Goal: Task Accomplishment & Management: Use online tool/utility

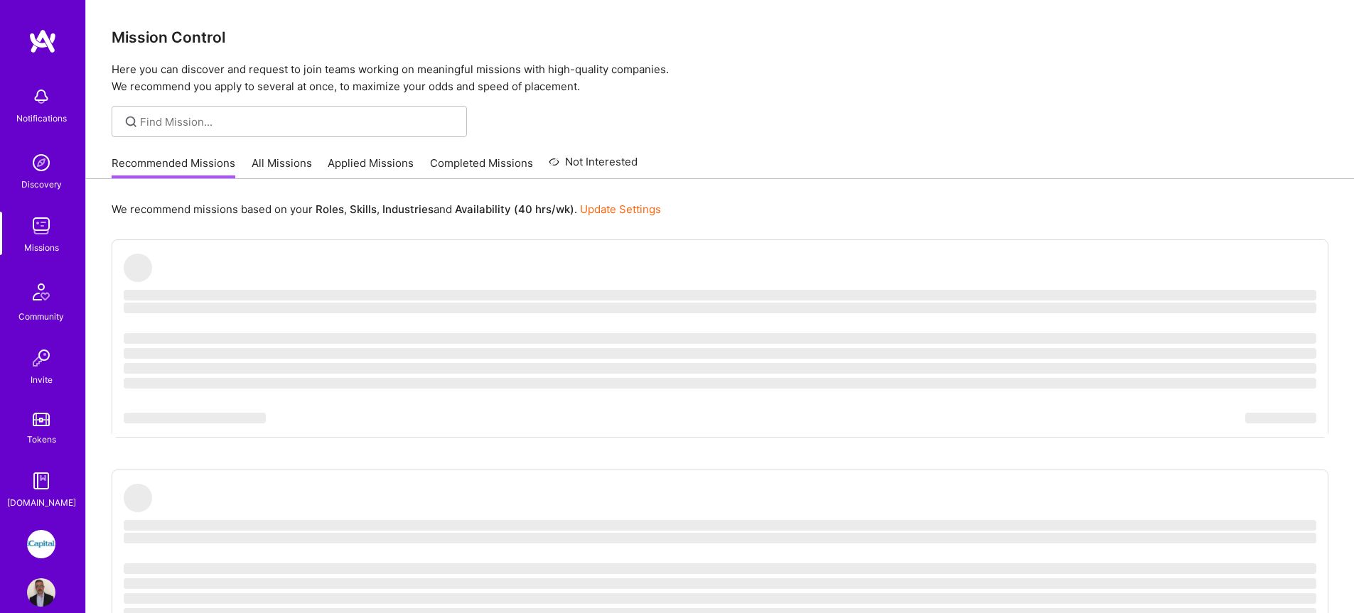
click at [46, 542] on img at bounding box center [41, 544] width 28 height 28
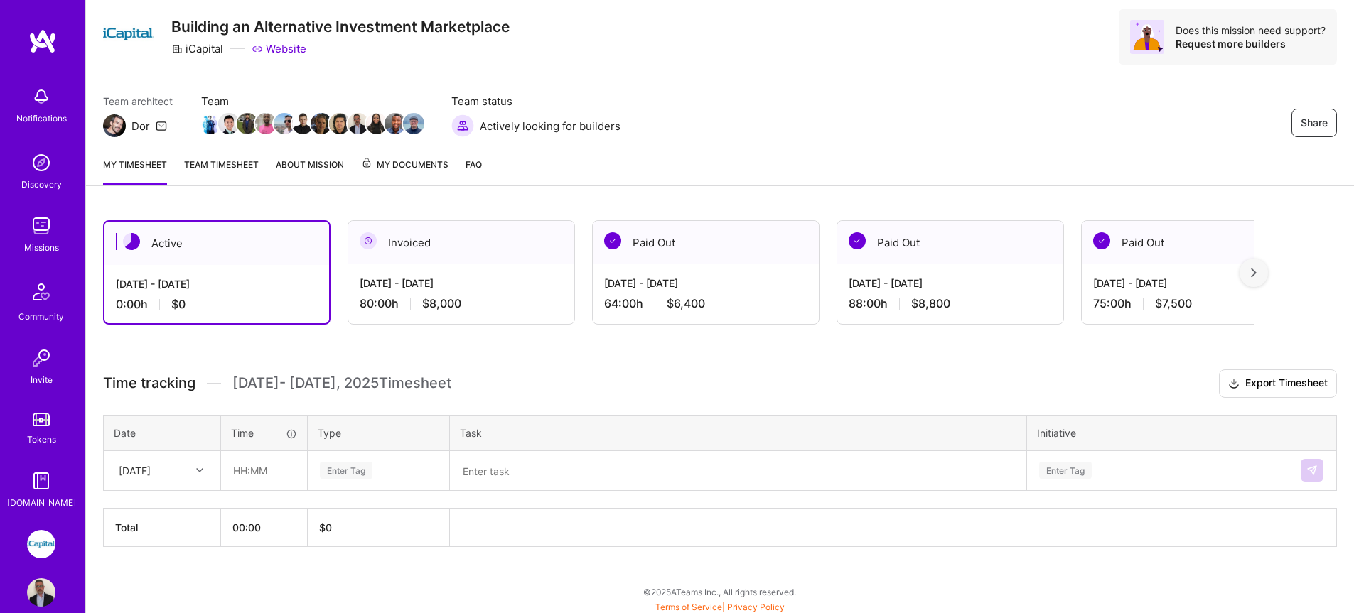
scroll to position [45, 0]
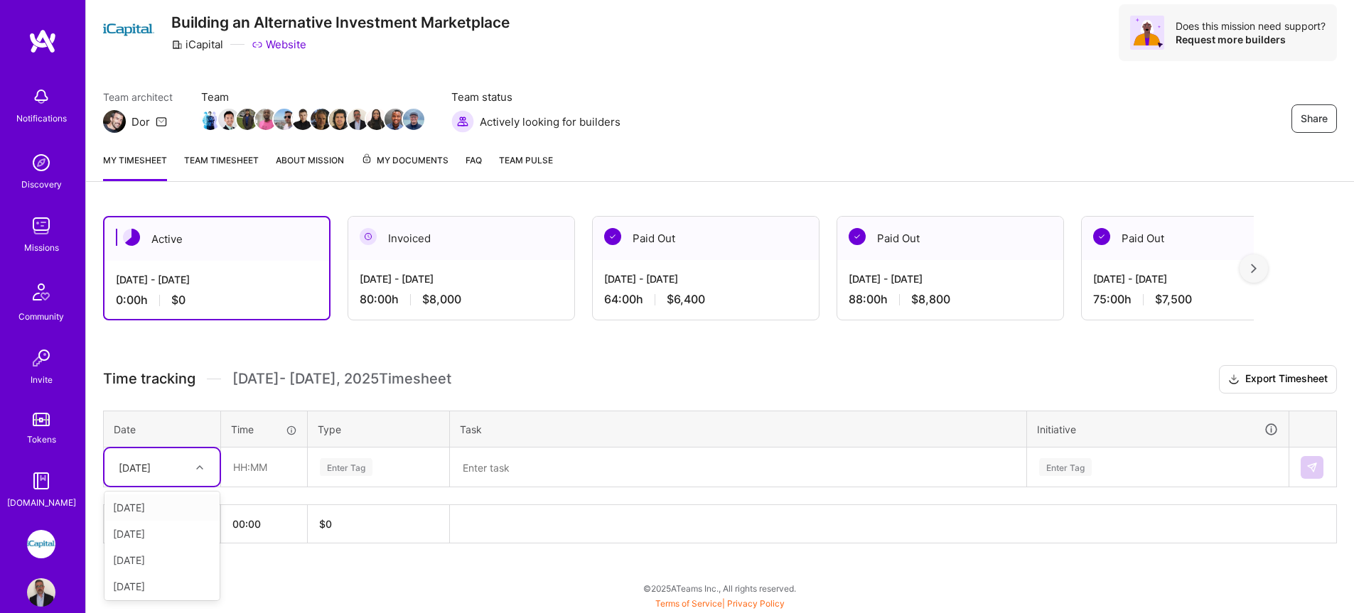
click at [193, 469] on div at bounding box center [202, 468] width 22 height 18
click at [155, 511] on div "[DATE]" at bounding box center [161, 508] width 115 height 26
click at [227, 474] on input "text" at bounding box center [264, 468] width 85 height 38
type input "08:00"
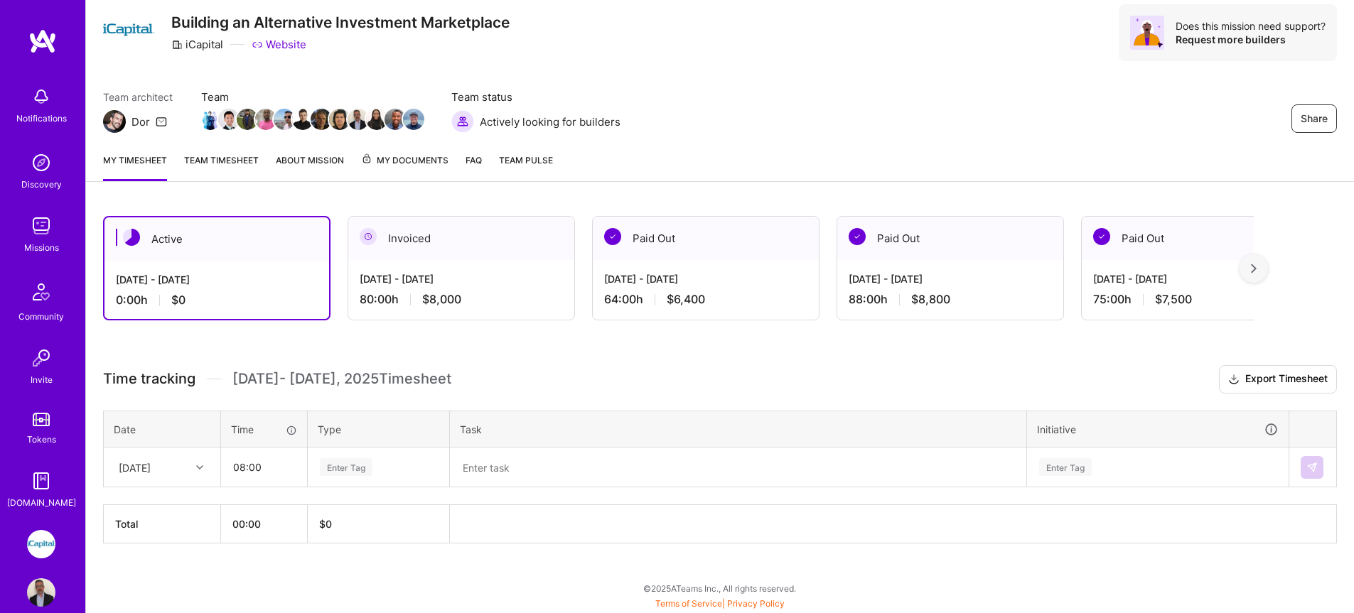
click at [354, 469] on div "Enter Tag" at bounding box center [346, 467] width 53 height 22
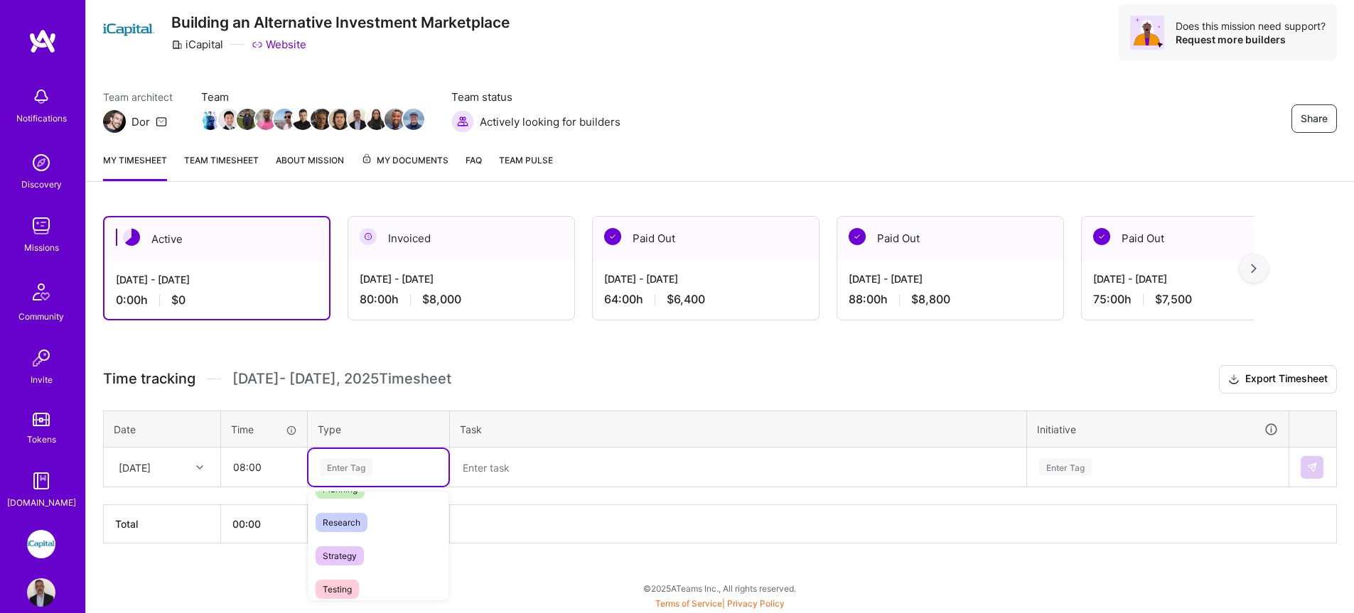
scroll to position [325, 0]
click at [347, 588] on span "Testing" at bounding box center [337, 590] width 43 height 19
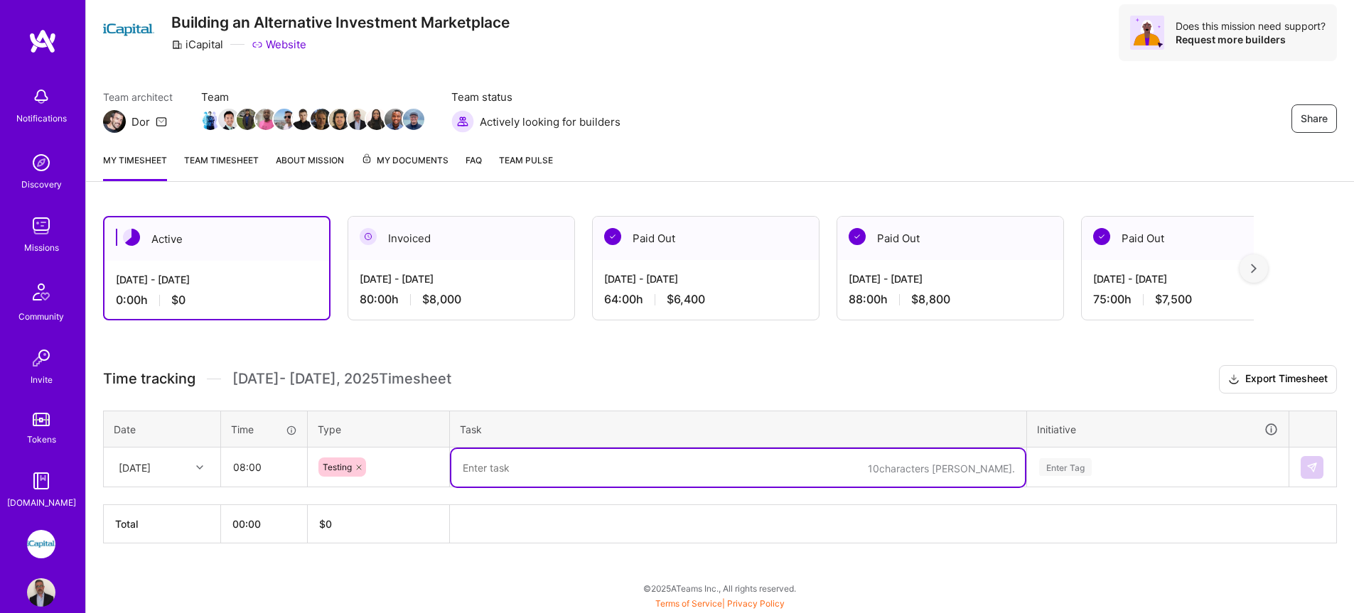
click at [509, 450] on textarea at bounding box center [738, 468] width 574 height 38
drag, startPoint x: 636, startPoint y: 466, endPoint x: 451, endPoint y: 462, distance: 184.2
click at [451, 462] on textarea "Full DB verification for automation" at bounding box center [738, 468] width 574 height 38
type textarea "Full DB verification for automation"
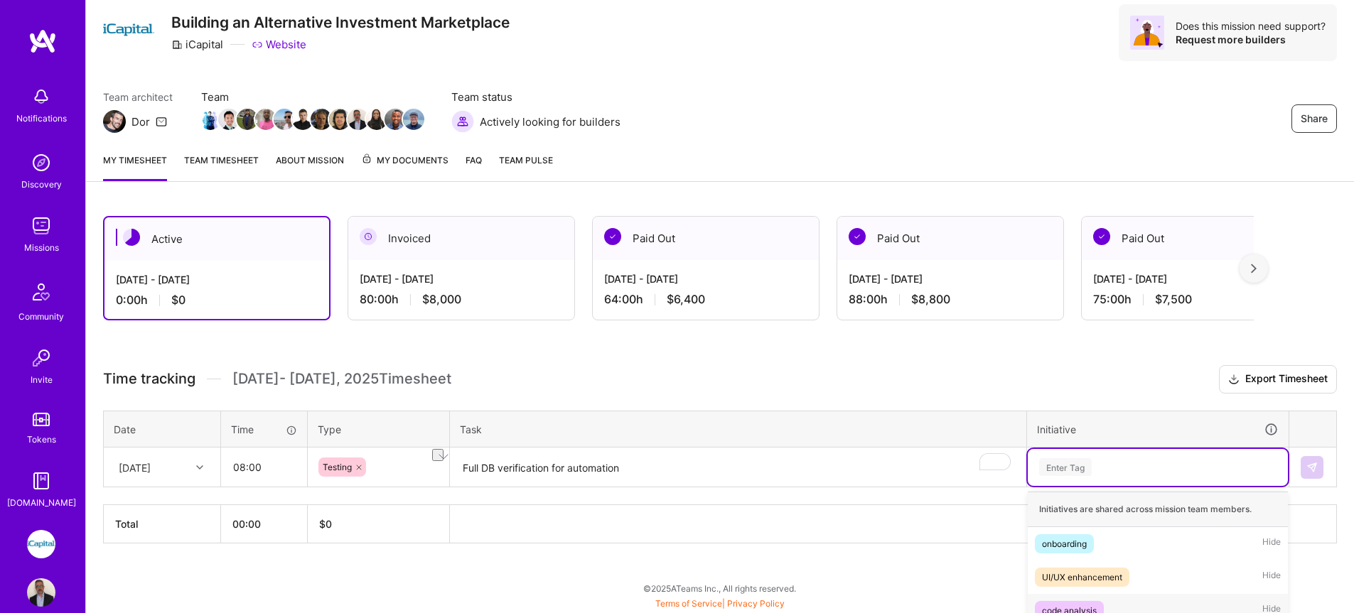
scroll to position [215, 0]
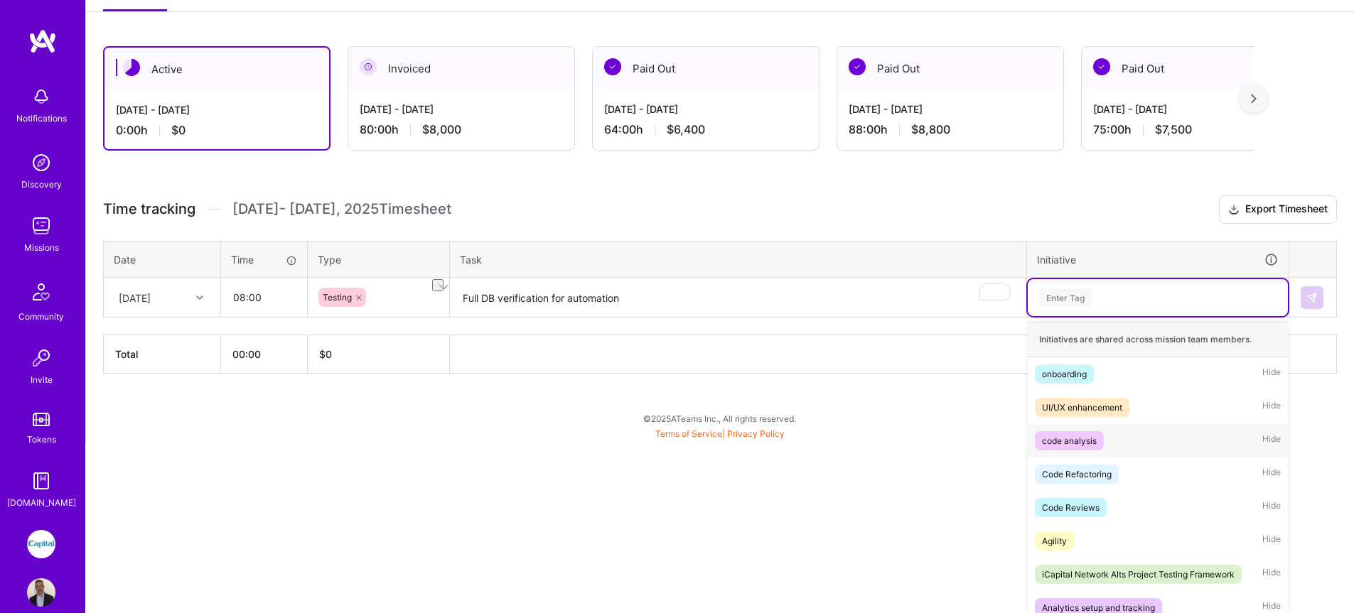
click at [1121, 316] on div "option code analysis focused, 3 of 75. 75 results available. Use Up and Down to…" at bounding box center [1158, 297] width 260 height 37
click at [1136, 569] on div "iCapital Network Alts Project Testing Framework" at bounding box center [1138, 574] width 193 height 15
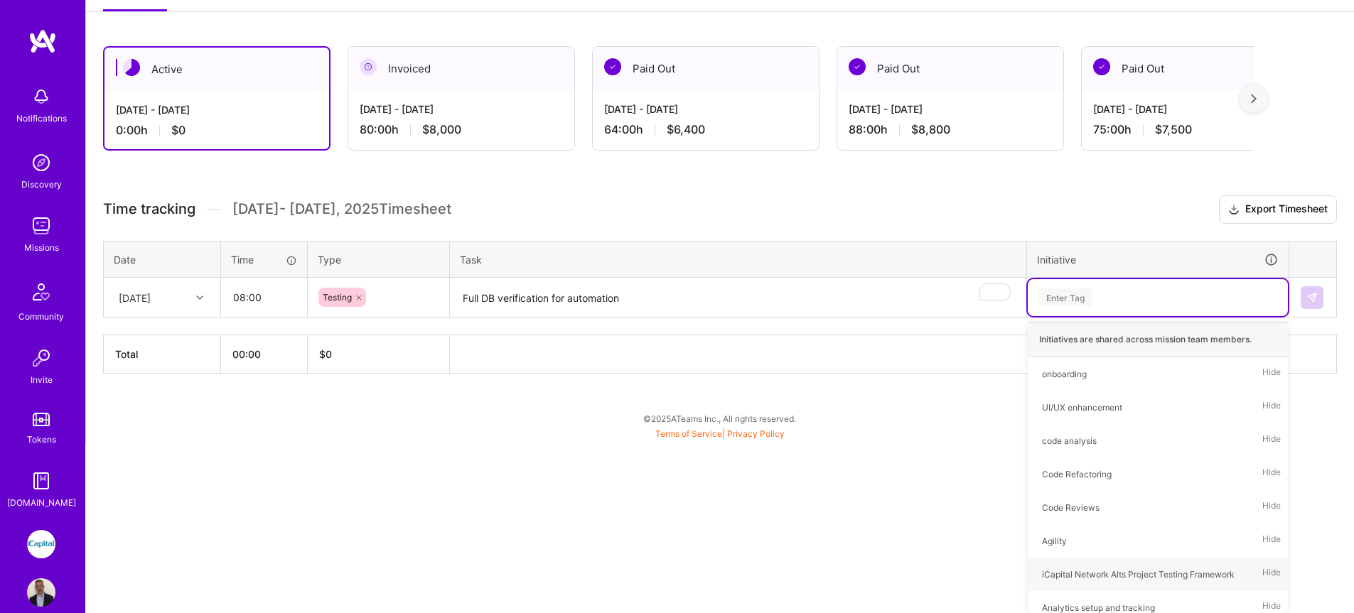
scroll to position [45, 0]
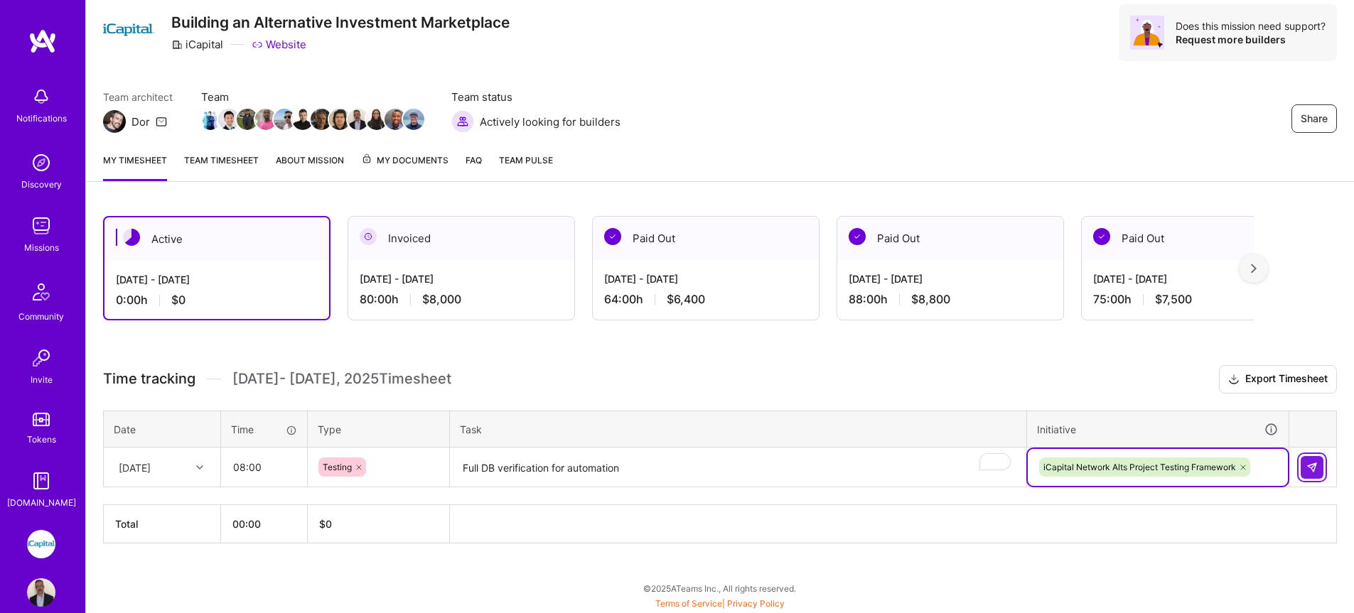
click at [1304, 466] on button at bounding box center [1312, 467] width 23 height 23
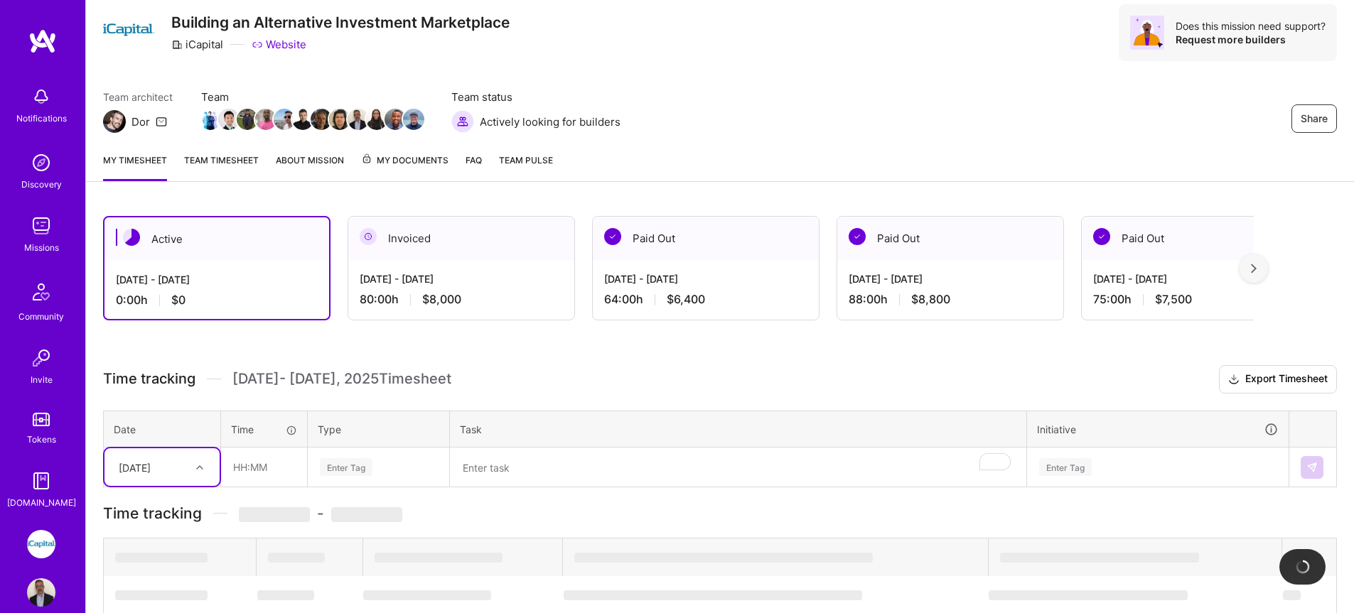
scroll to position [87, 0]
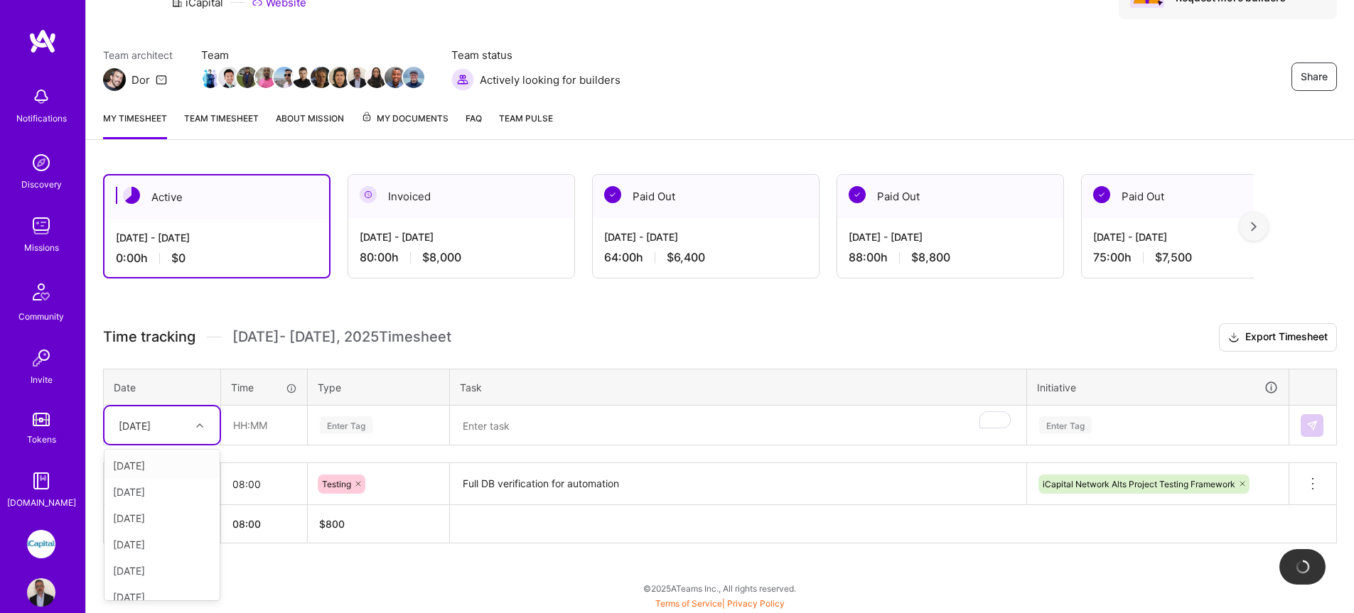
click at [133, 444] on div "option [DATE], selected. option [DATE] focused, 2 of 8. 7 results available. Us…" at bounding box center [161, 426] width 115 height 38
click at [147, 471] on div "[DATE]" at bounding box center [161, 466] width 115 height 26
click at [241, 434] on input "text" at bounding box center [264, 426] width 85 height 38
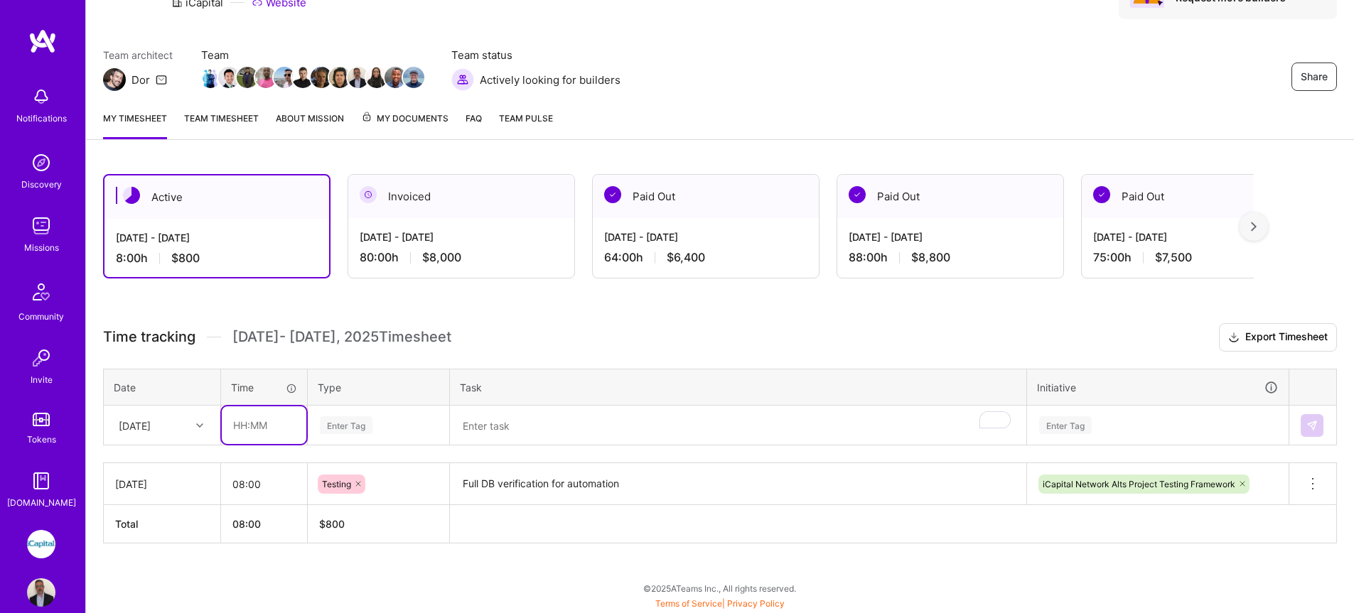
type input "08:00"
click at [336, 427] on div "Enter Tag" at bounding box center [346, 425] width 53 height 22
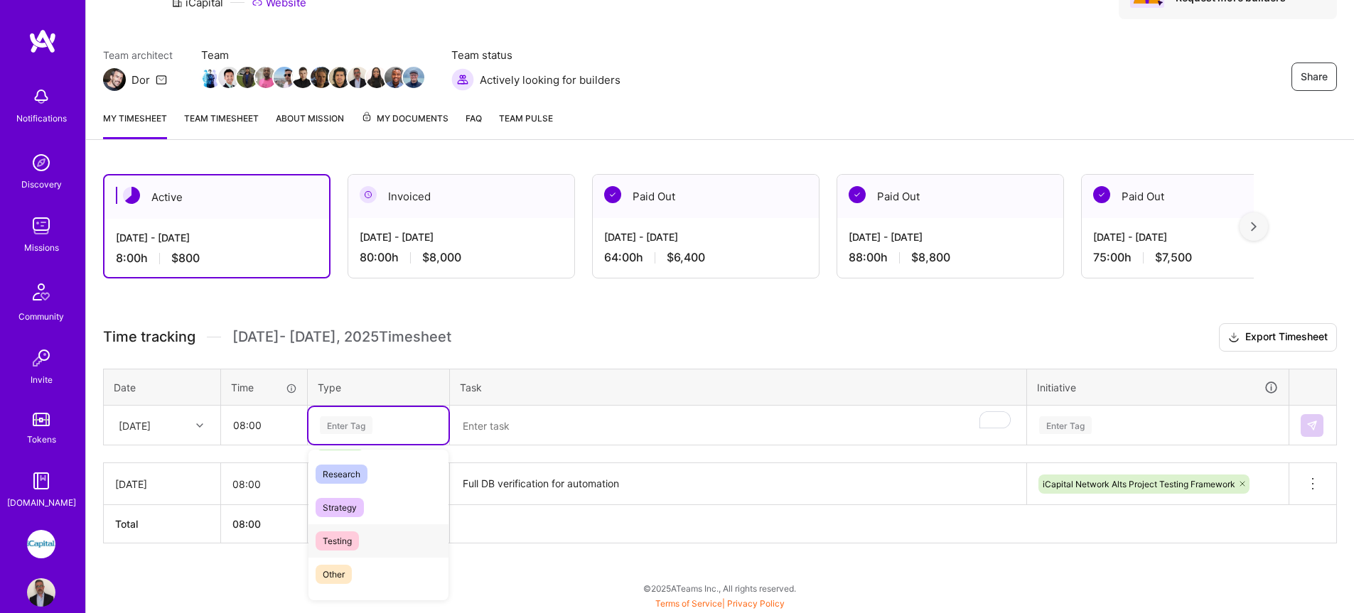
scroll to position [334, 0]
click at [345, 539] on span "Testing" at bounding box center [337, 539] width 43 height 19
click at [515, 431] on textarea "To enrich screen reader interactions, please activate Accessibility in Grammarl…" at bounding box center [738, 426] width 574 height 38
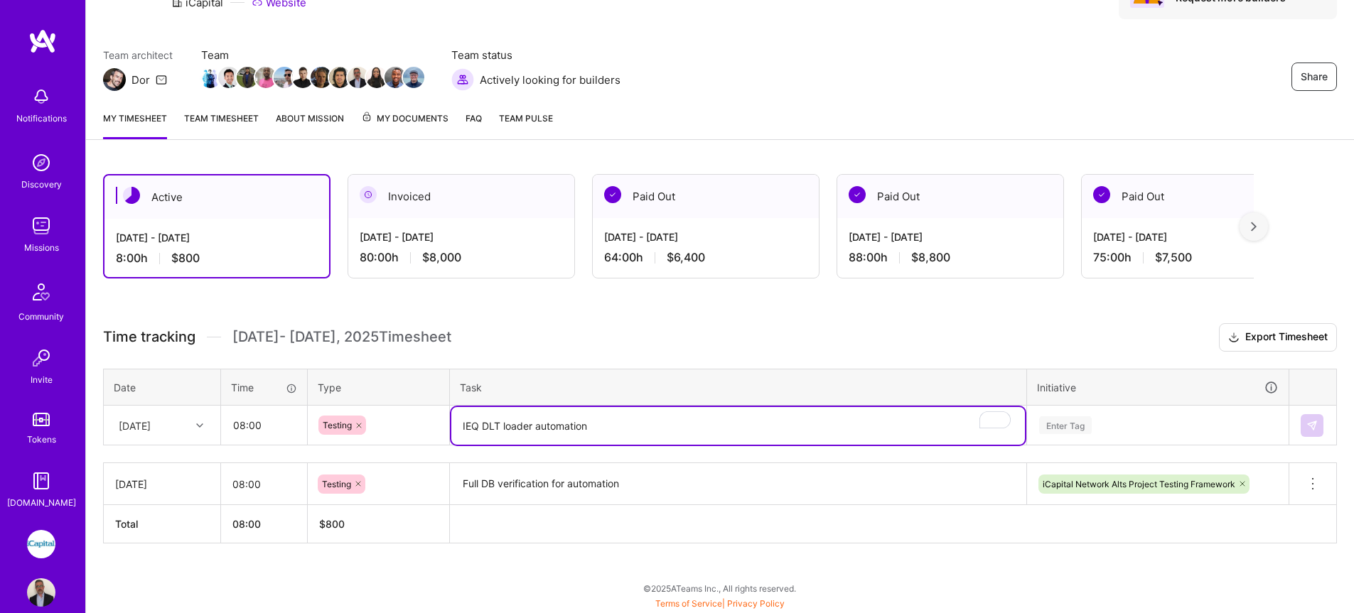
drag, startPoint x: 597, startPoint y: 432, endPoint x: 441, endPoint y: 427, distance: 156.5
click at [441, 427] on tr "[DATE] 08:00 Testing IEQ DLT loader automation Enter Tag" at bounding box center [720, 426] width 1233 height 40
type textarea "IEQ DLT loader automation"
click at [1171, 421] on div "Enter Tag" at bounding box center [1158, 425] width 260 height 37
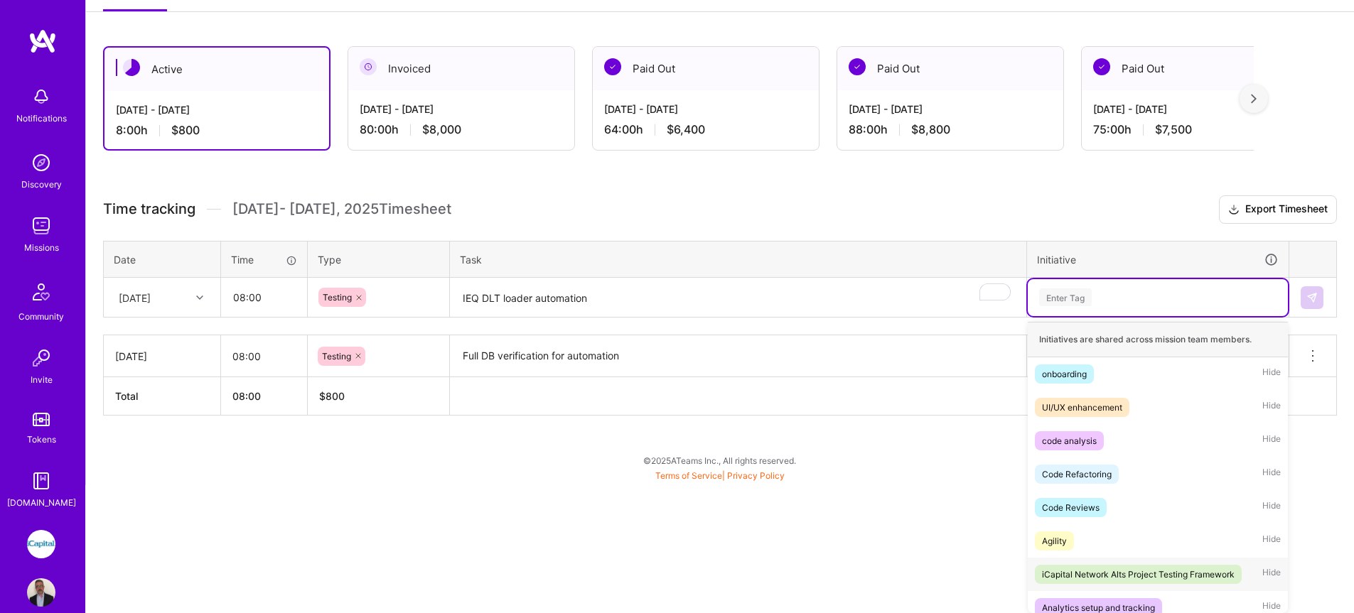
click at [1134, 574] on div "iCapital Network Alts Project Testing Framework" at bounding box center [1138, 574] width 193 height 15
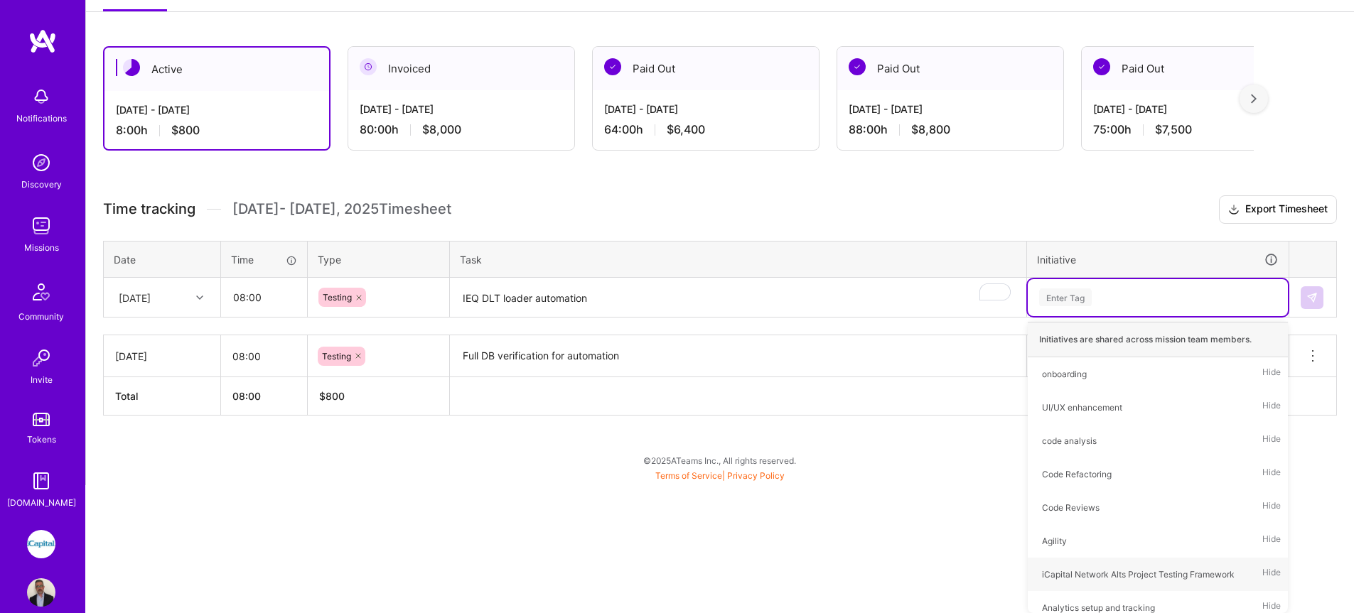
scroll to position [87, 0]
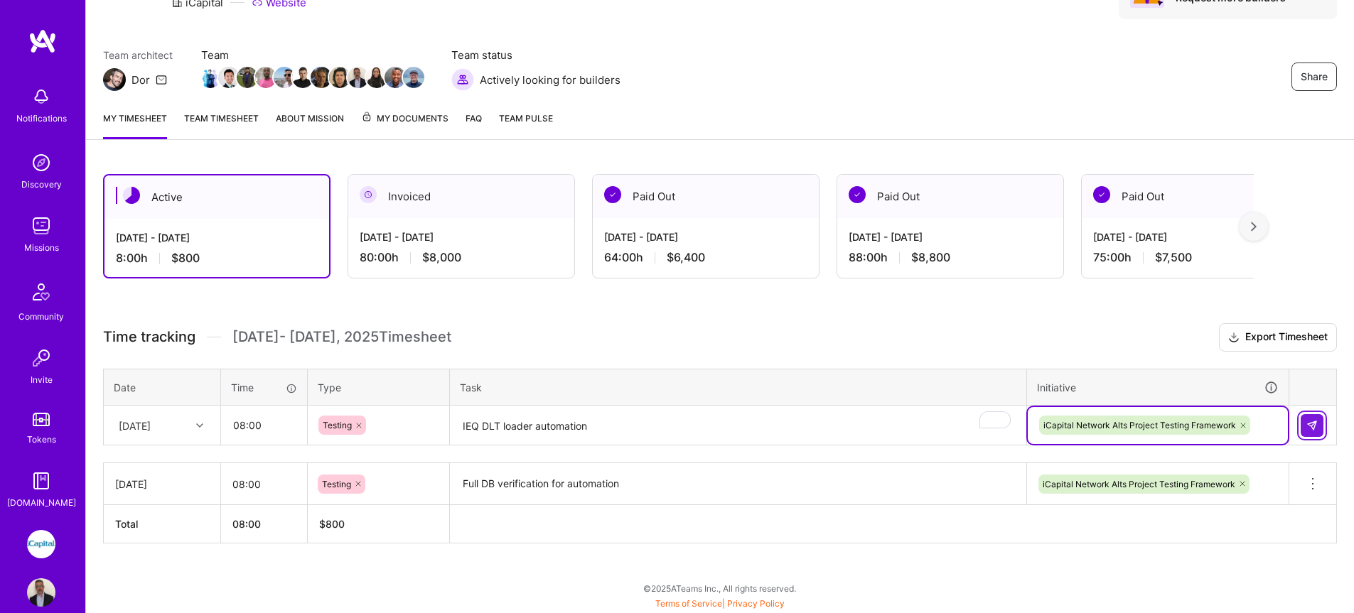
click at [1309, 420] on img at bounding box center [1312, 425] width 11 height 11
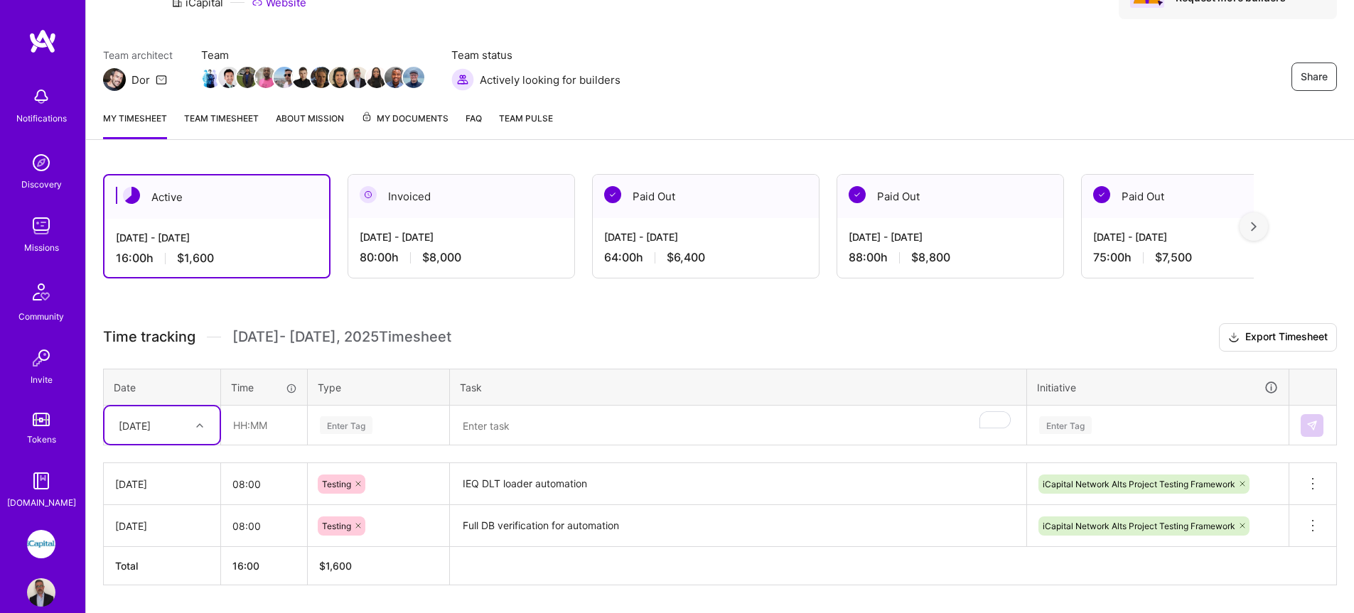
scroll to position [119, 0]
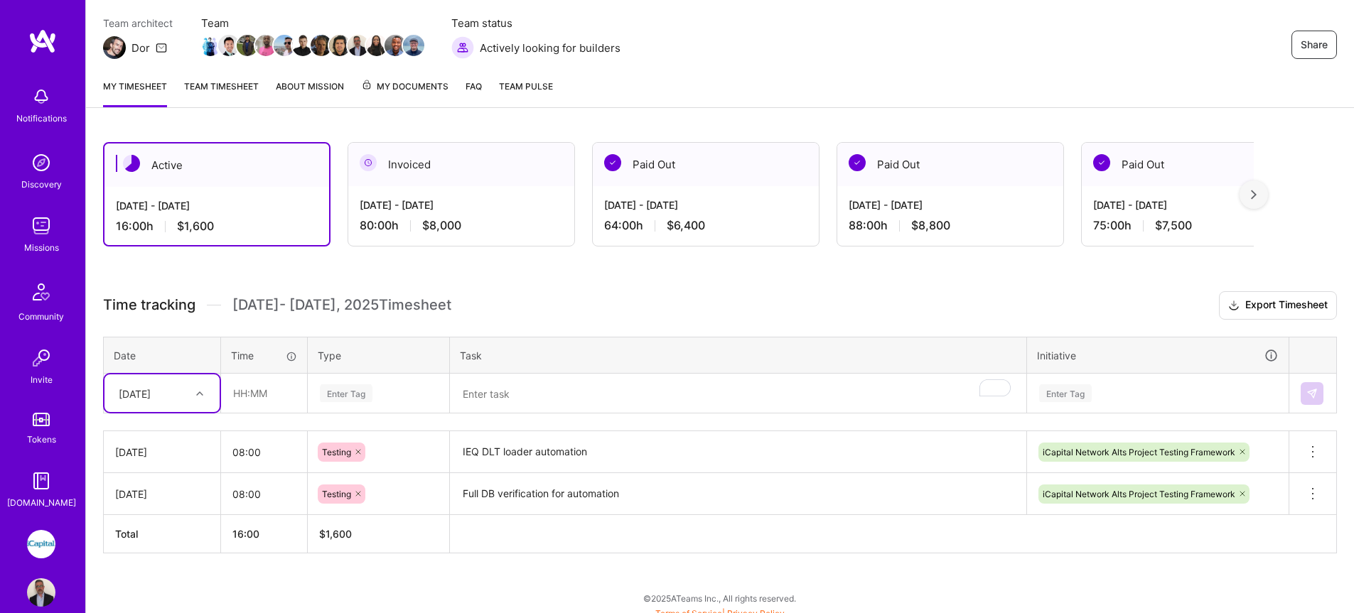
click at [181, 412] on div "option [DATE], selected. Select is focused ,type to refine list, press Down to …" at bounding box center [161, 394] width 115 height 38
click at [144, 466] on div "[DATE]" at bounding box center [161, 460] width 115 height 26
click at [264, 395] on input "text" at bounding box center [264, 394] width 85 height 38
type input "08:00"
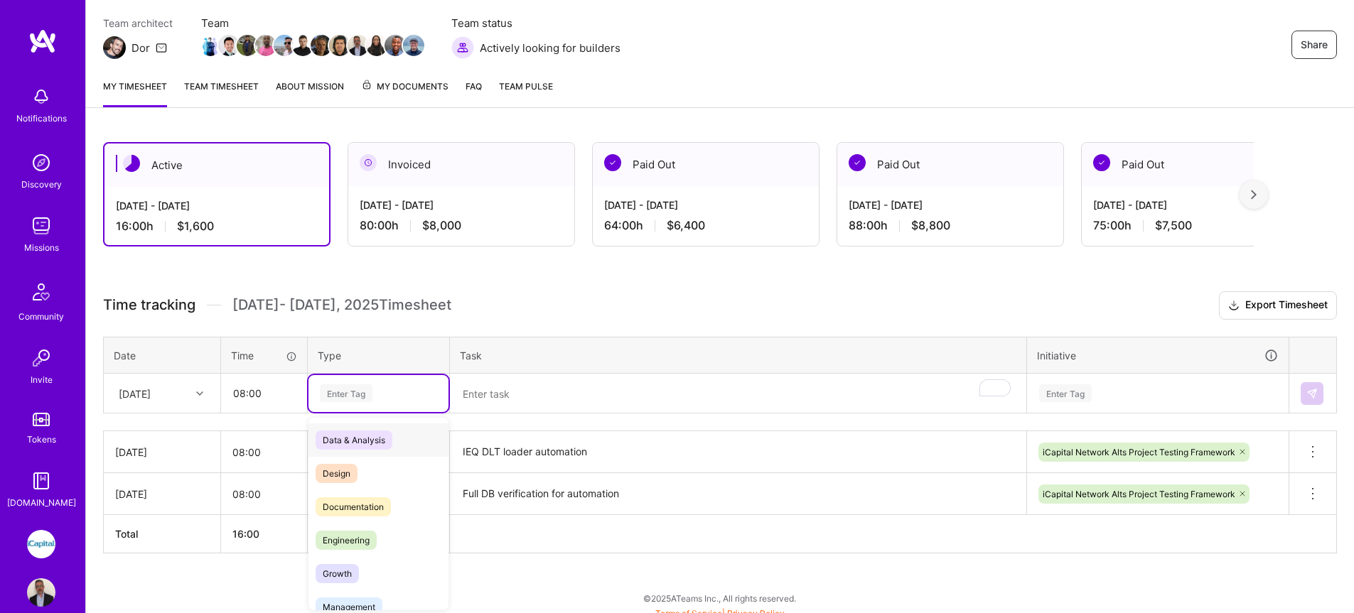
scroll to position [129, 0]
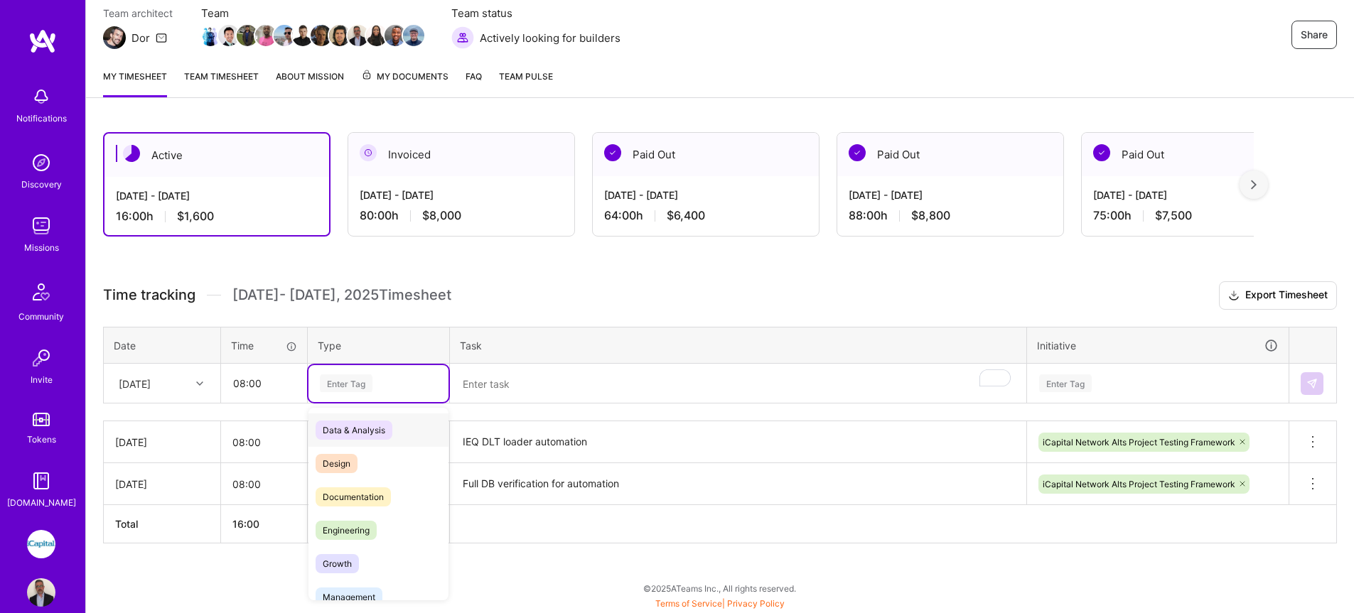
click at [356, 395] on div "Enter Tag" at bounding box center [379, 383] width 140 height 37
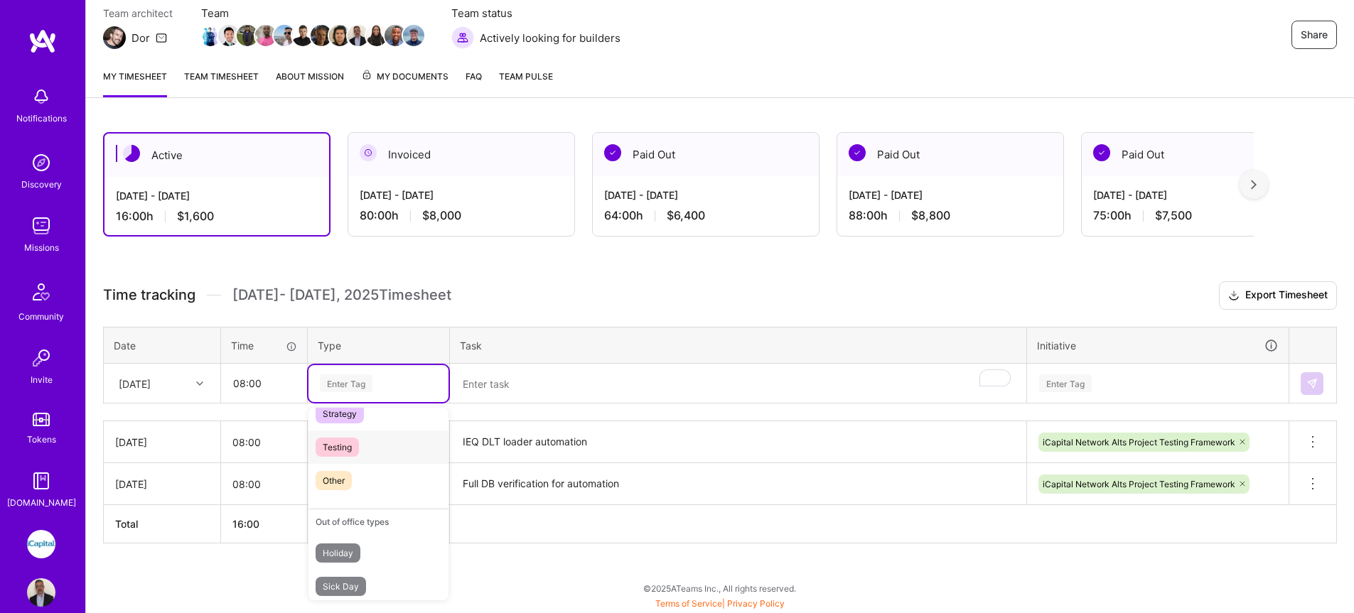
click at [335, 444] on span "Testing" at bounding box center [337, 447] width 43 height 19
click at [491, 386] on textarea "To enrich screen reader interactions, please activate Accessibility in Grammarl…" at bounding box center [738, 384] width 574 height 38
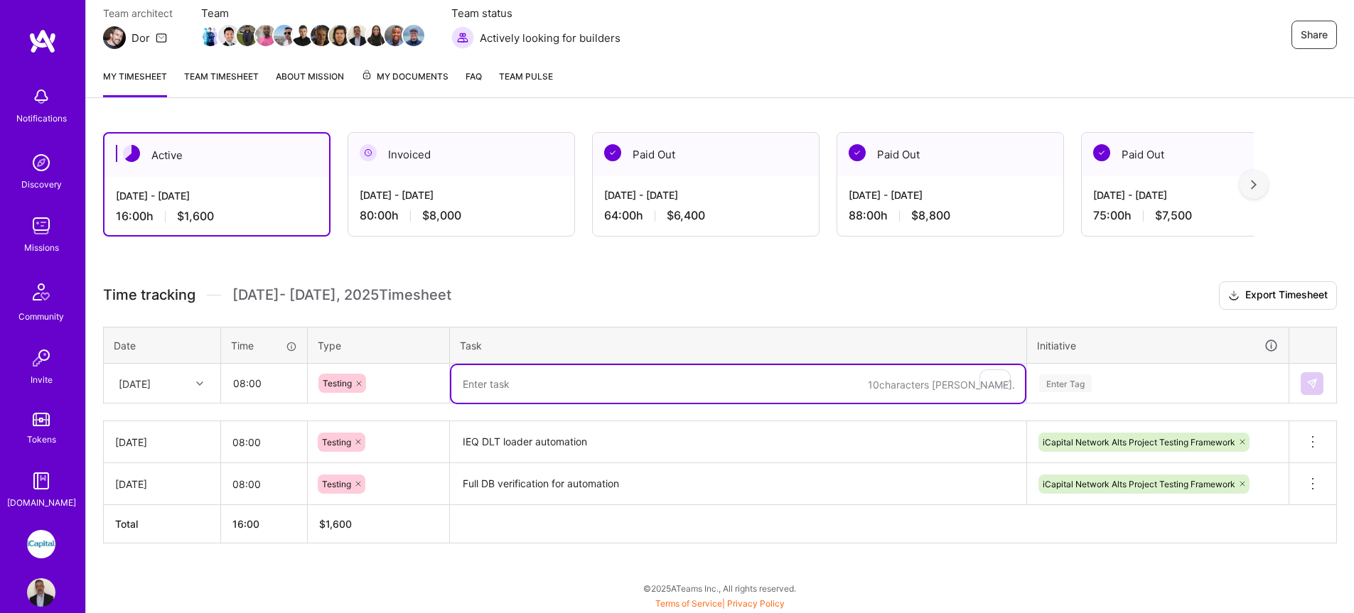
paste textarea "IEQ DLT loader automation"
type textarea "IEQ DLT loader automation"
click at [1138, 377] on div "Enter Tag" at bounding box center [1158, 383] width 260 height 37
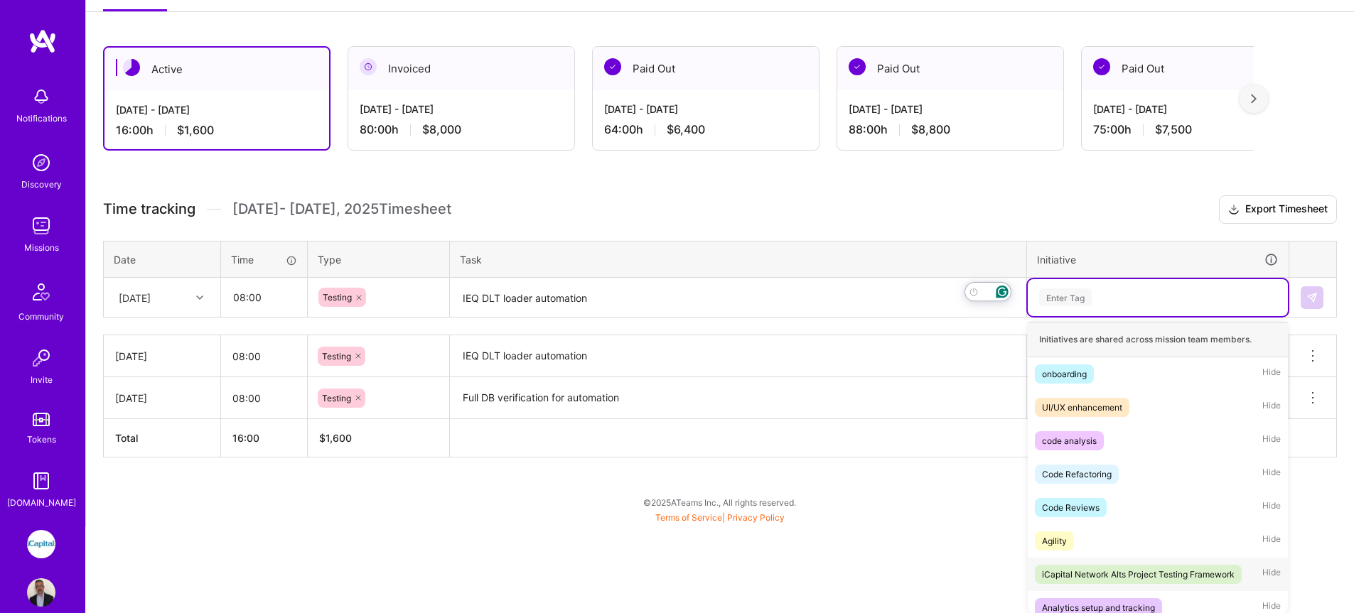
click at [1127, 583] on span "iCapital Network Alts Project Testing Framework" at bounding box center [1138, 574] width 207 height 19
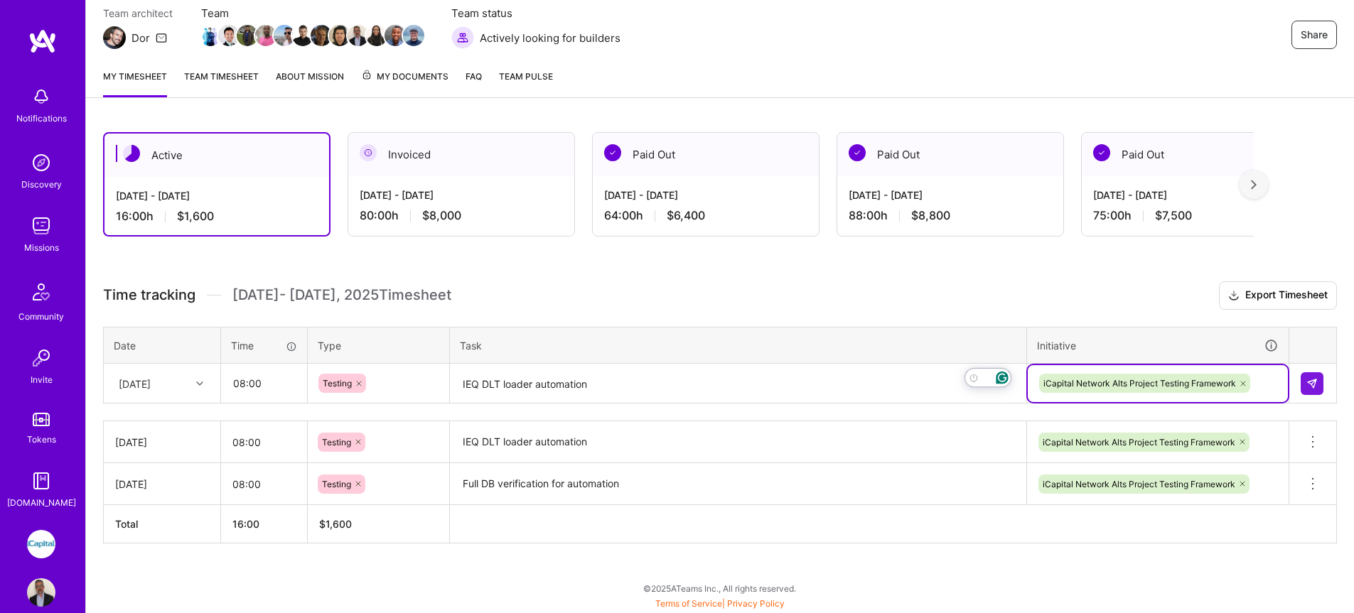
scroll to position [129, 0]
drag, startPoint x: 1307, startPoint y: 385, endPoint x: 1240, endPoint y: 399, distance: 68.2
click at [1307, 385] on img at bounding box center [1312, 383] width 11 height 11
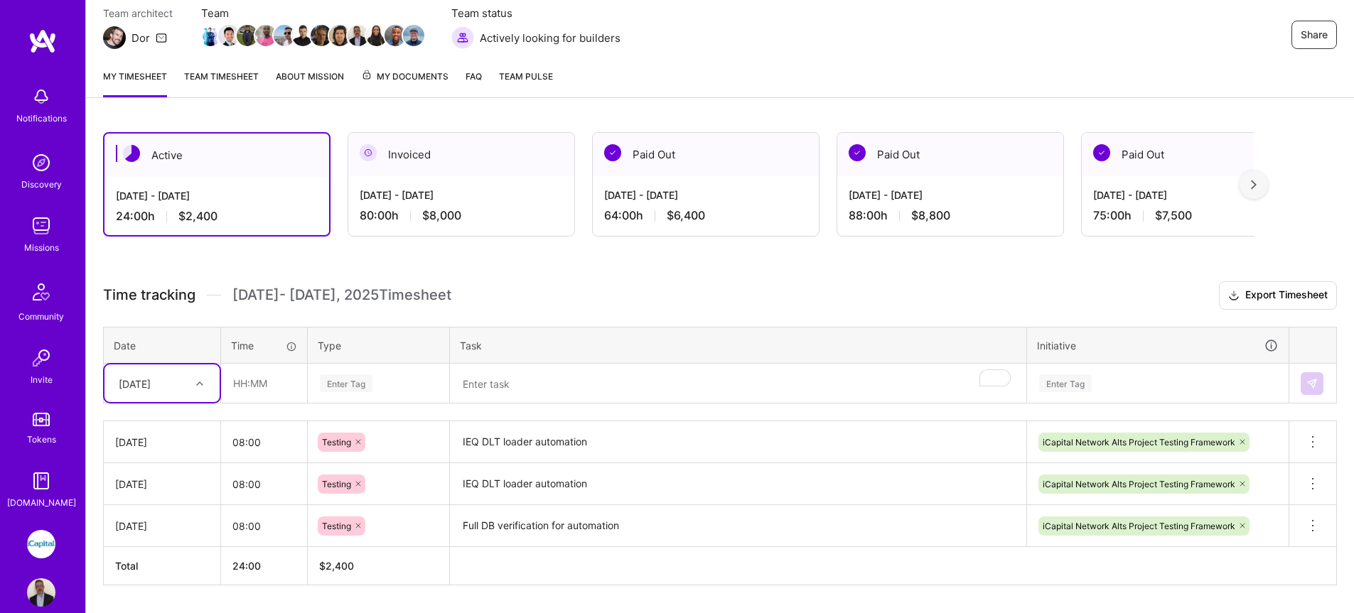
click at [188, 390] on div "[DATE]" at bounding box center [151, 383] width 79 height 23
click at [154, 559] on div "[DATE]" at bounding box center [161, 555] width 115 height 26
click at [151, 384] on div "[DATE]" at bounding box center [135, 383] width 32 height 15
click at [161, 500] on div "[DATE]" at bounding box center [161, 503] width 115 height 26
click at [267, 377] on input "text" at bounding box center [264, 384] width 85 height 38
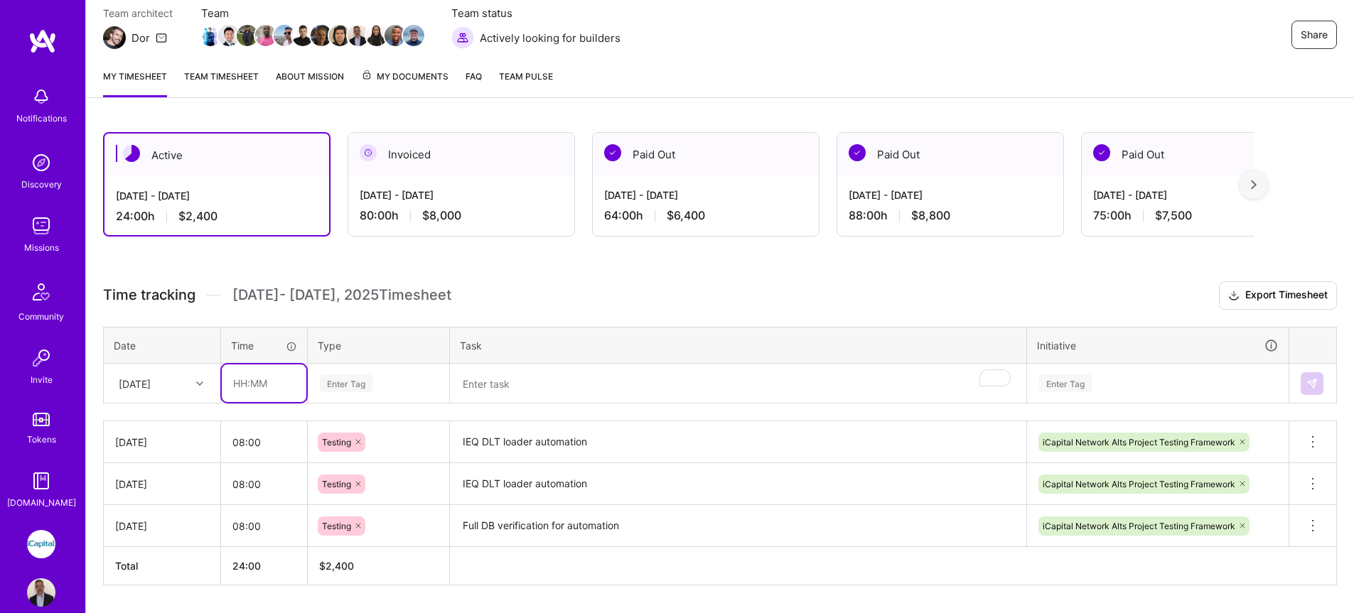
type input "08:00"
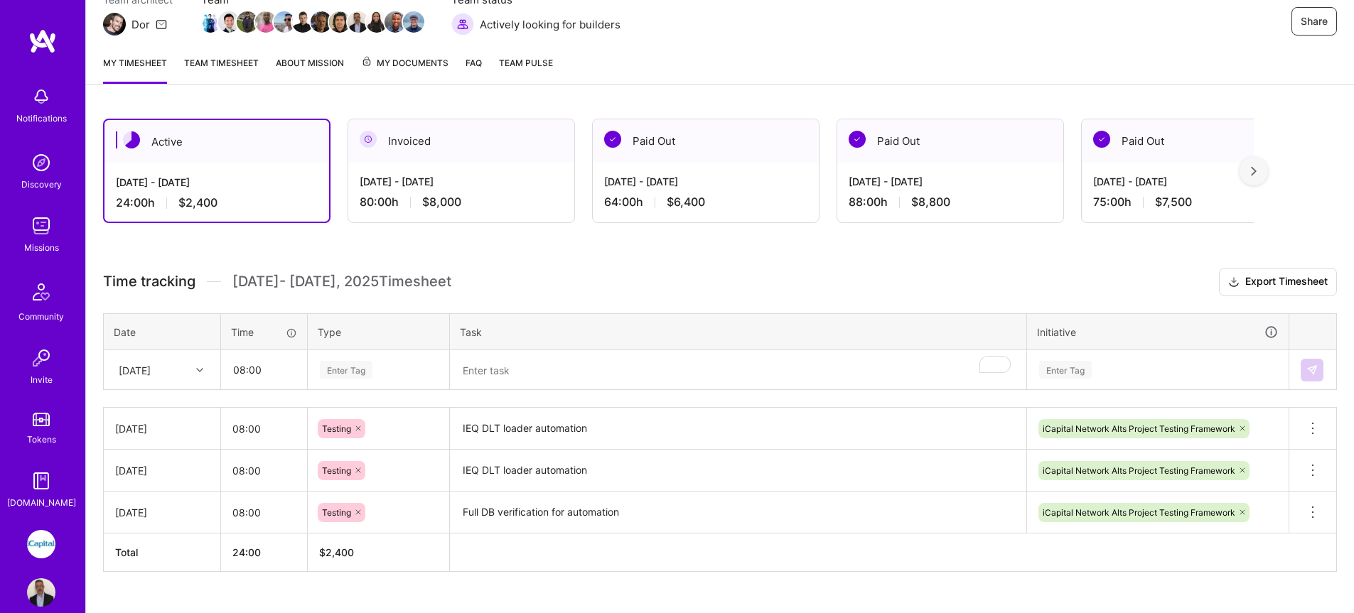
click at [335, 387] on div "Enter Tag" at bounding box center [379, 370] width 140 height 37
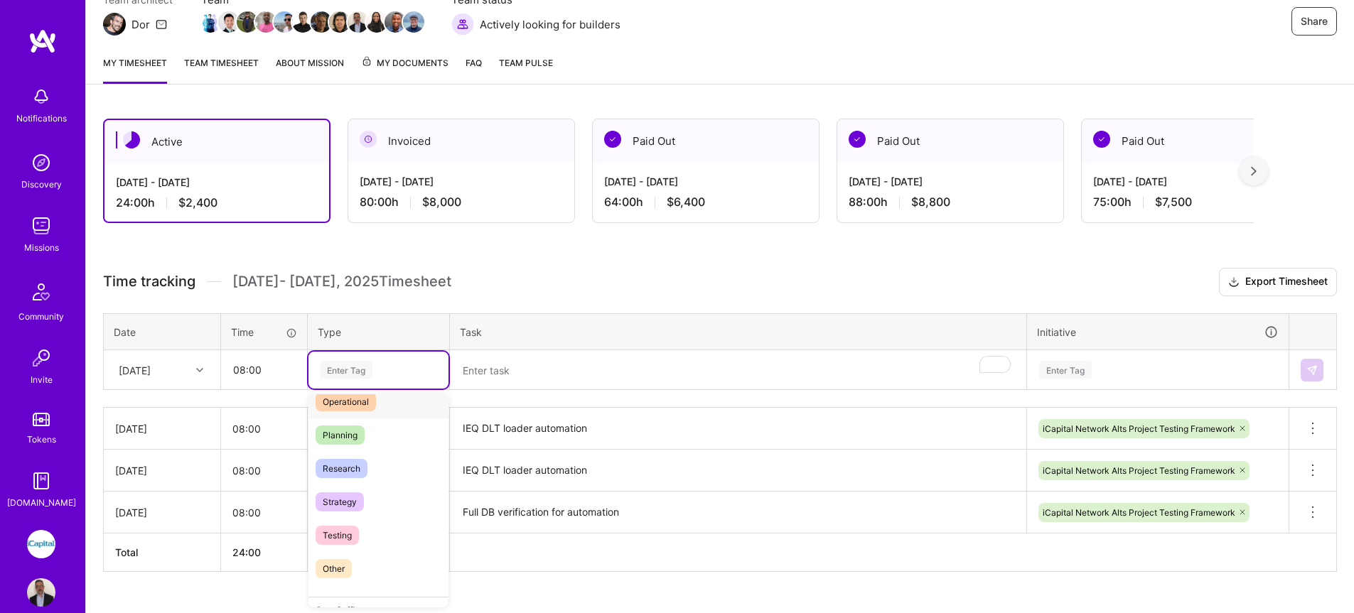
scroll to position [289, 0]
click at [352, 523] on span "Testing" at bounding box center [337, 528] width 43 height 19
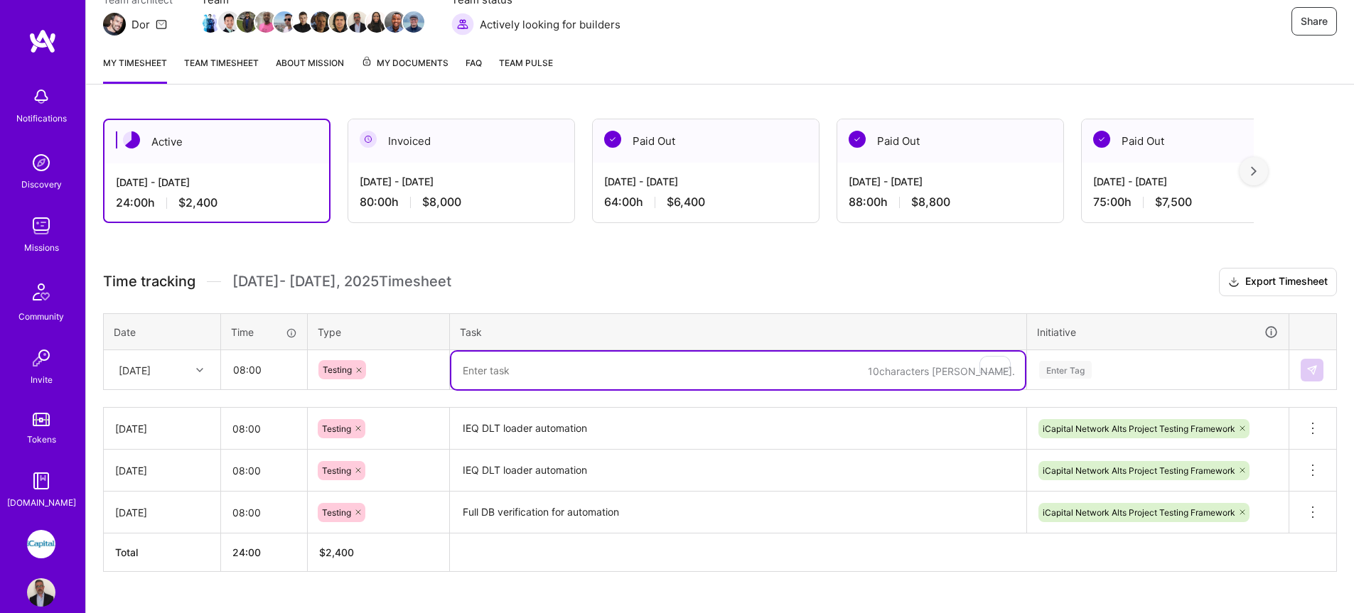
click at [496, 379] on textarea "To enrich screen reader interactions, please activate Accessibility in Grammarl…" at bounding box center [738, 371] width 574 height 38
type textarea "Manual testing IEQ DLT loader, load test"
click at [1058, 370] on div "Enter Tag" at bounding box center [1158, 370] width 260 height 37
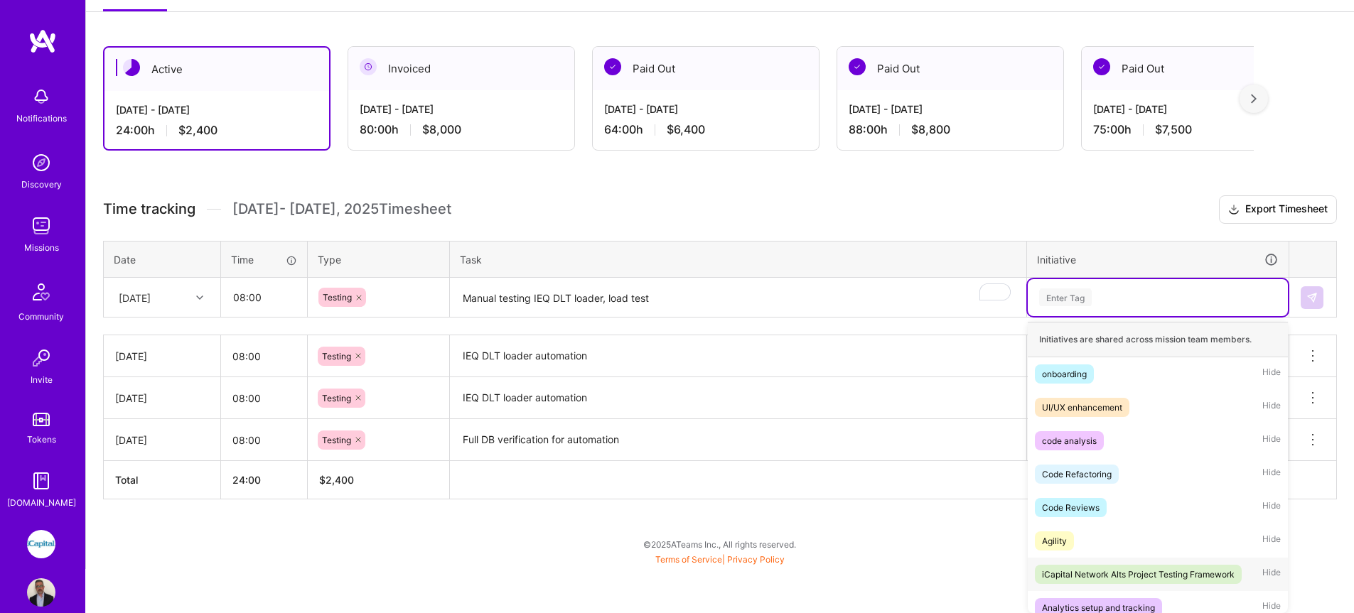
click at [1100, 574] on div "iCapital Network Alts Project Testing Framework" at bounding box center [1138, 574] width 193 height 15
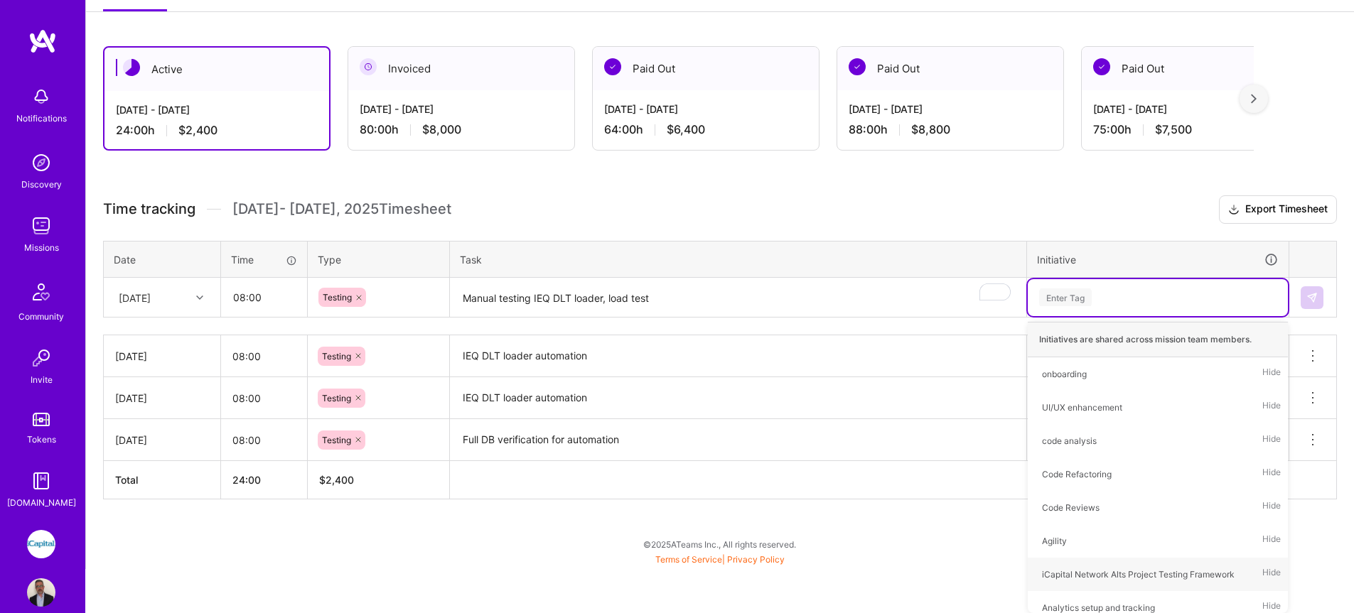
scroll to position [171, 0]
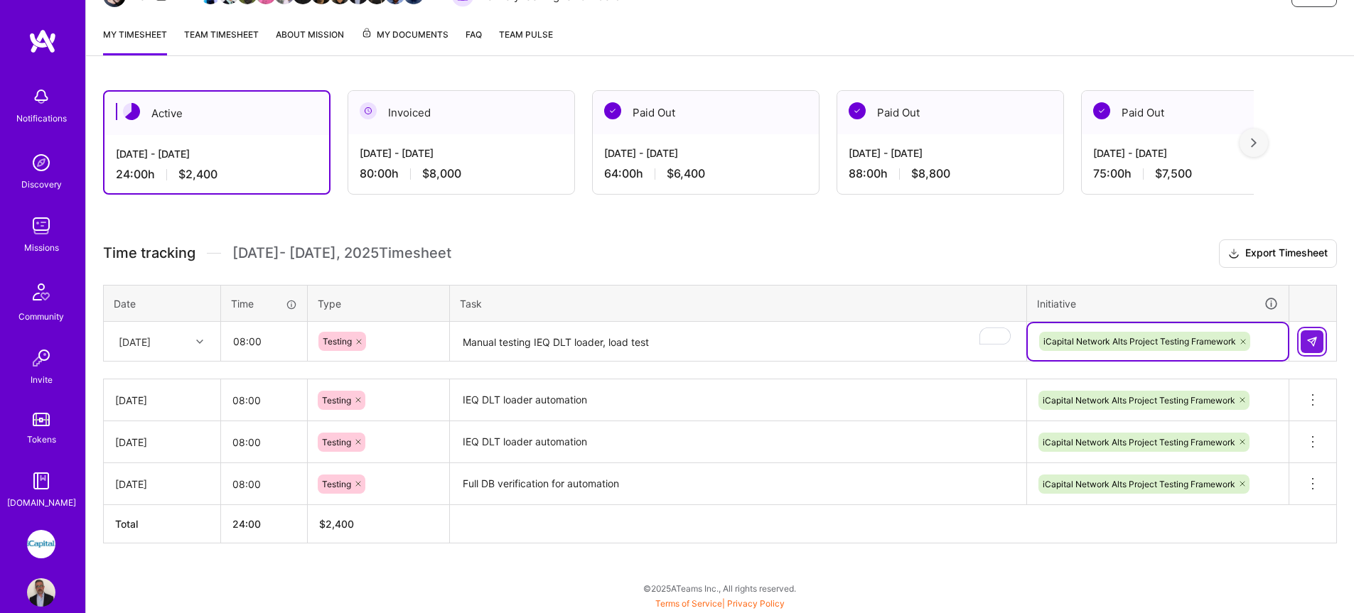
click at [1302, 338] on button at bounding box center [1312, 342] width 23 height 23
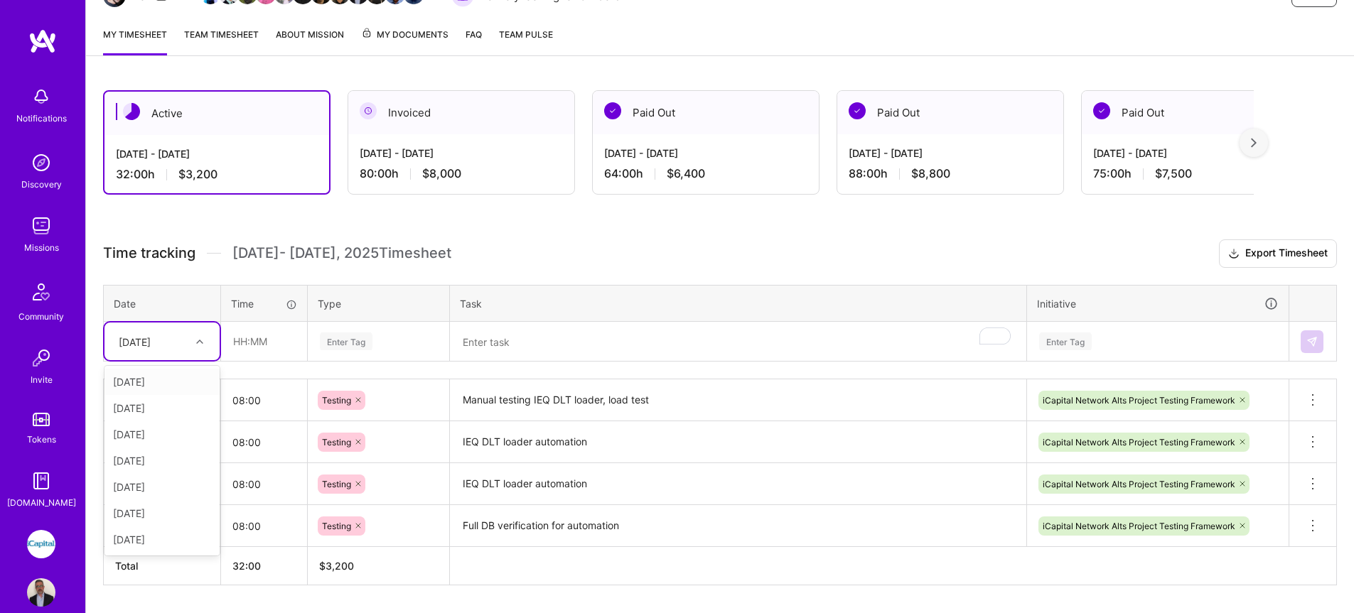
click at [151, 340] on div "[DATE]" at bounding box center [135, 341] width 32 height 15
click at [149, 517] on div "[DATE]" at bounding box center [161, 513] width 115 height 26
click at [260, 347] on input "text" at bounding box center [264, 342] width 85 height 38
type input "08:00"
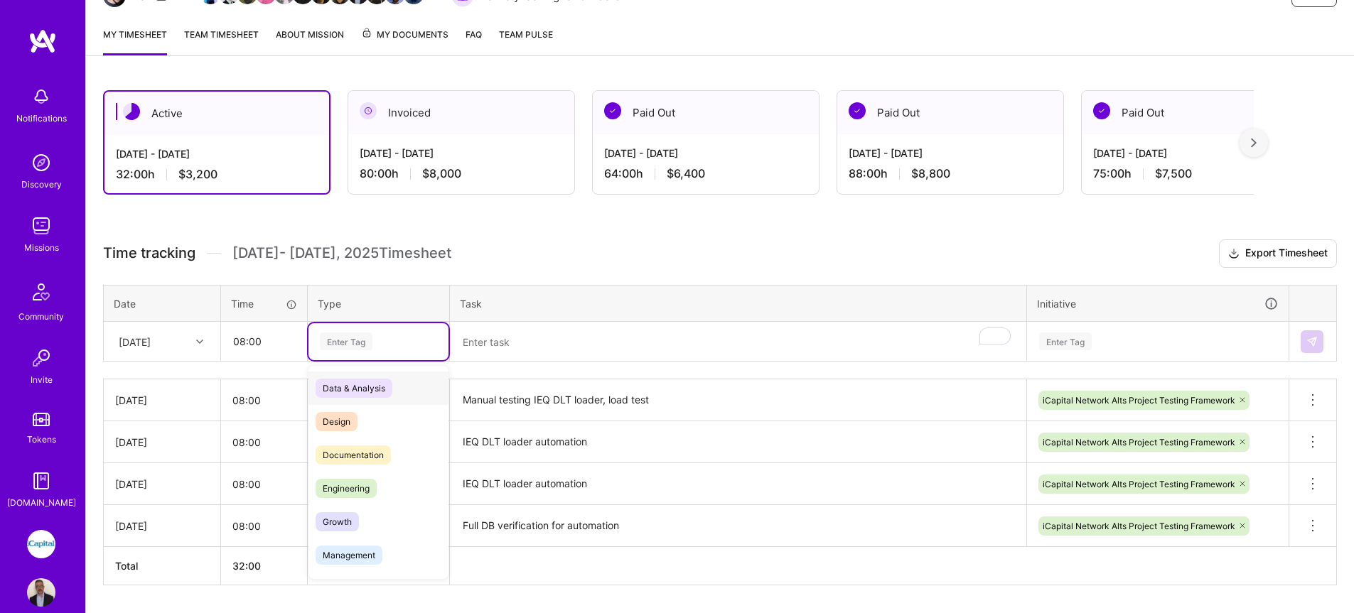
click at [359, 337] on div "Enter Tag" at bounding box center [346, 342] width 53 height 22
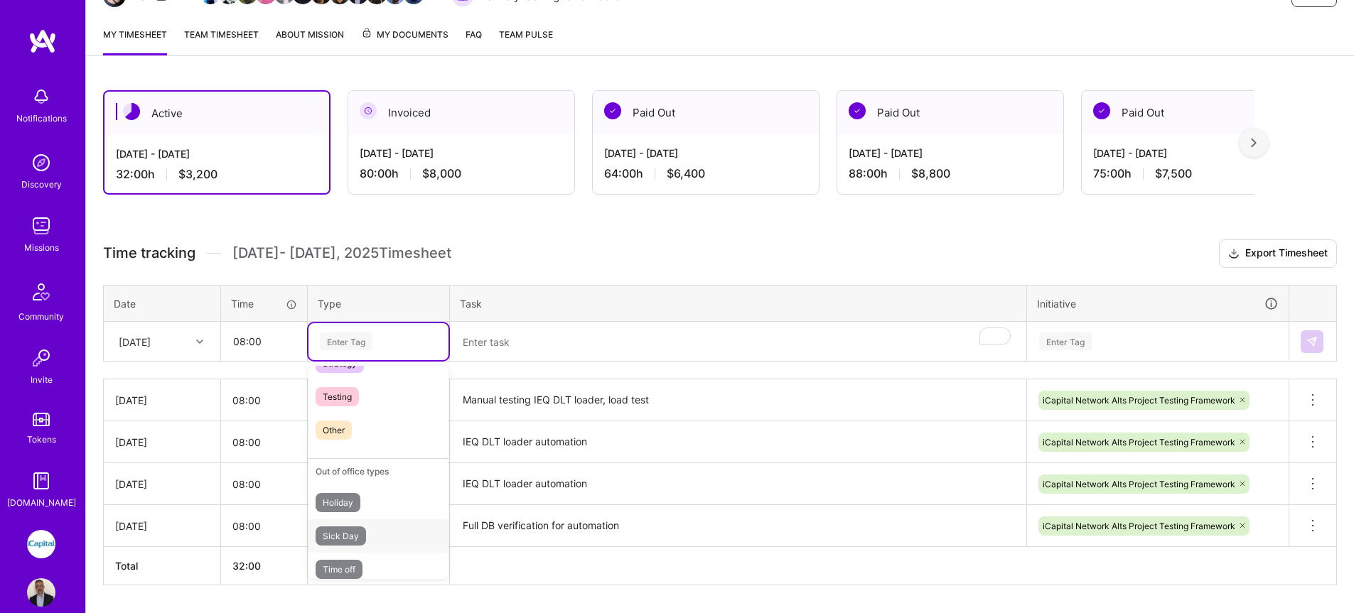
scroll to position [390, 0]
click at [343, 397] on span "Testing" at bounding box center [337, 399] width 43 height 19
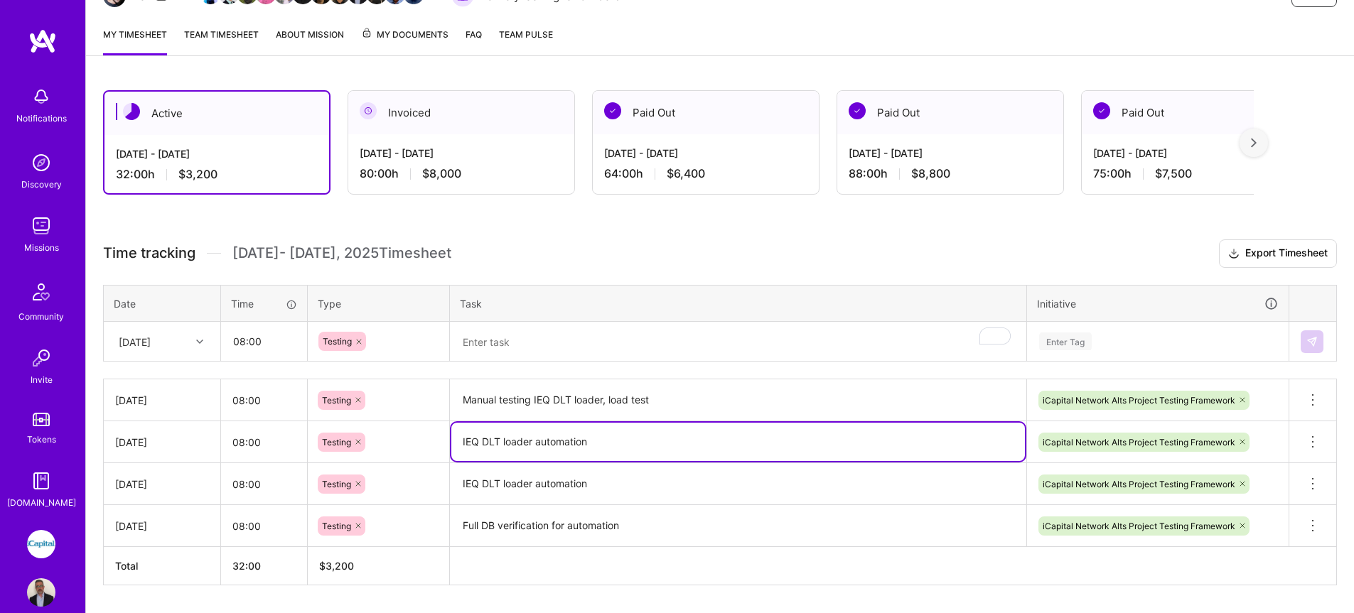
drag, startPoint x: 461, startPoint y: 441, endPoint x: 599, endPoint y: 438, distance: 138.0
click at [599, 438] on textarea "IEQ DLT loader automation" at bounding box center [738, 442] width 574 height 38
click at [504, 344] on textarea "To enrich screen reader interactions, please activate Accessibility in Grammarl…" at bounding box center [738, 342] width 574 height 38
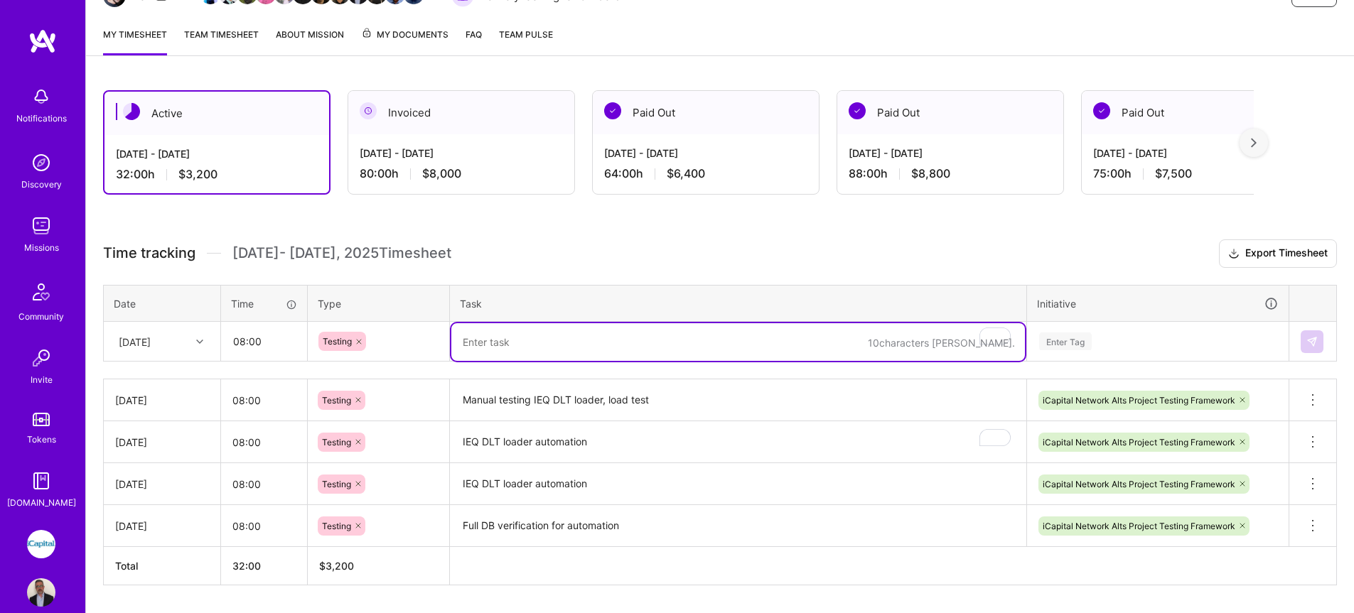
paste textarea "IEQ DLT loader automation"
type textarea "IEQ DLT loader automation"
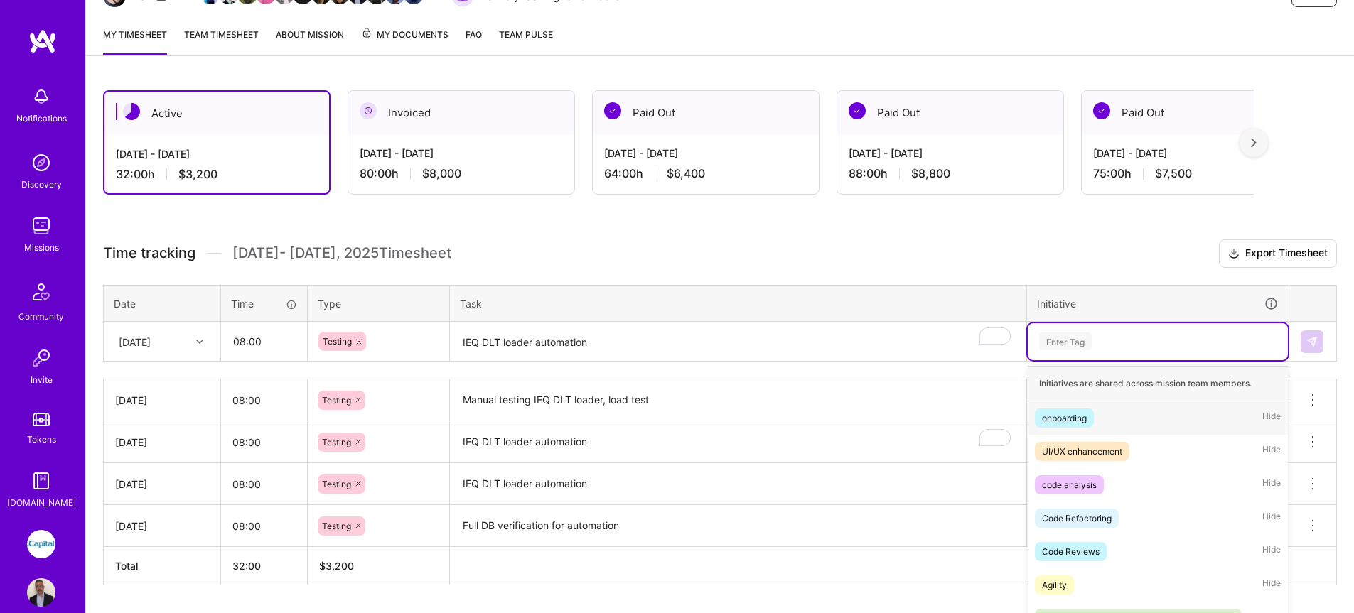
scroll to position [215, 0]
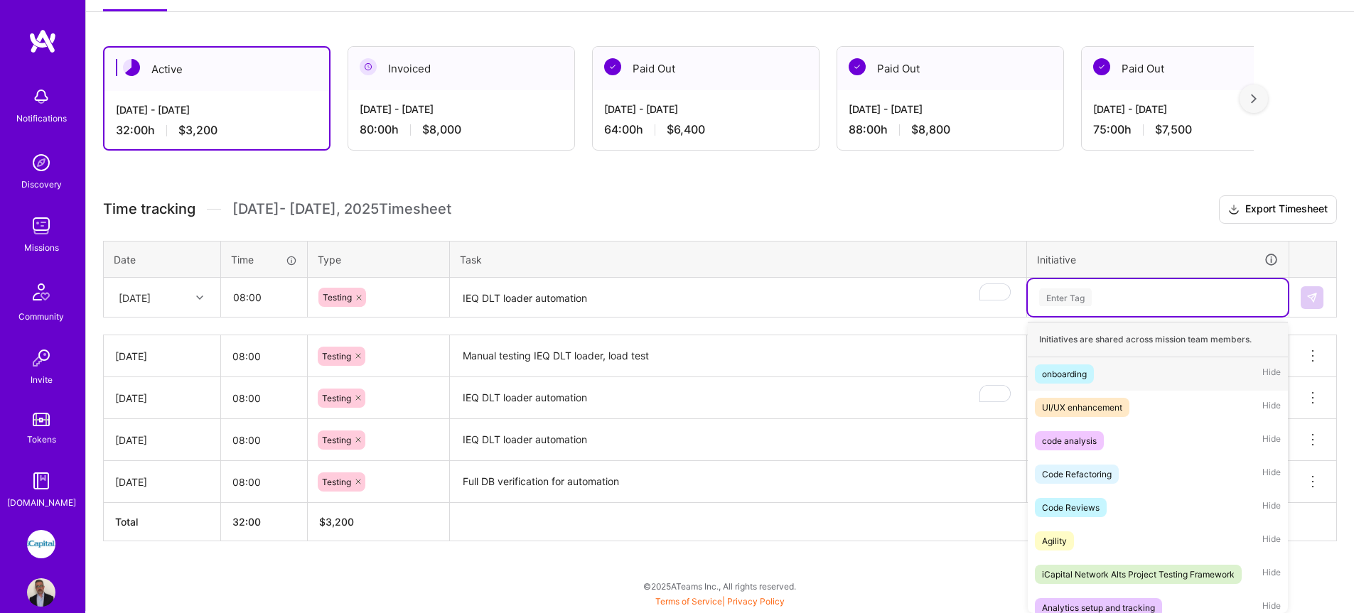
click at [1096, 316] on div "option iCapital Network Alts Project Testing Framework, selected. option onboar…" at bounding box center [1158, 297] width 260 height 37
click at [1100, 575] on div "iCapital Network Alts Project Testing Framework" at bounding box center [1138, 574] width 193 height 15
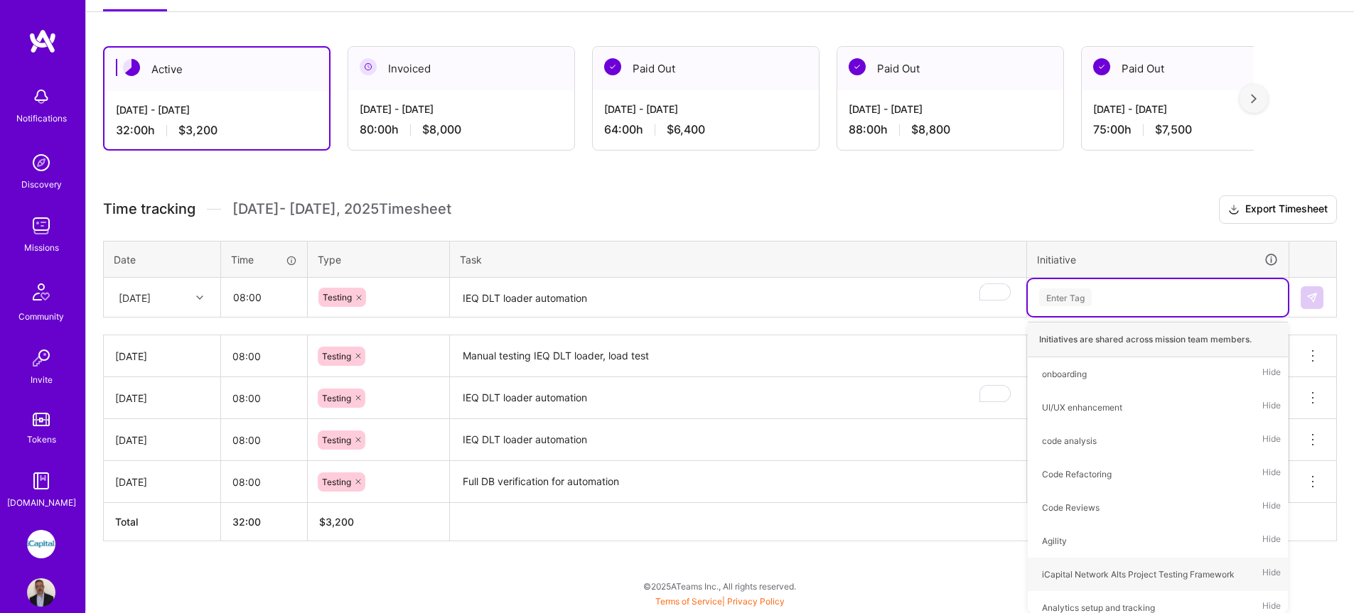
scroll to position [213, 0]
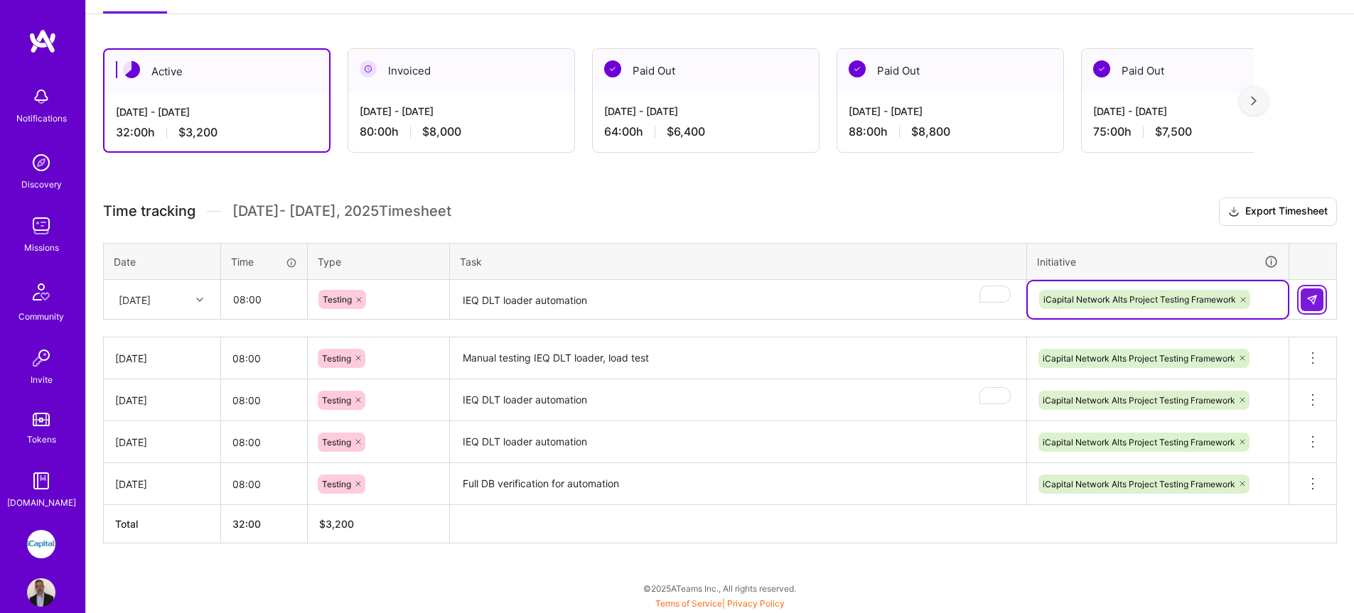
click at [1317, 305] on img at bounding box center [1312, 299] width 11 height 11
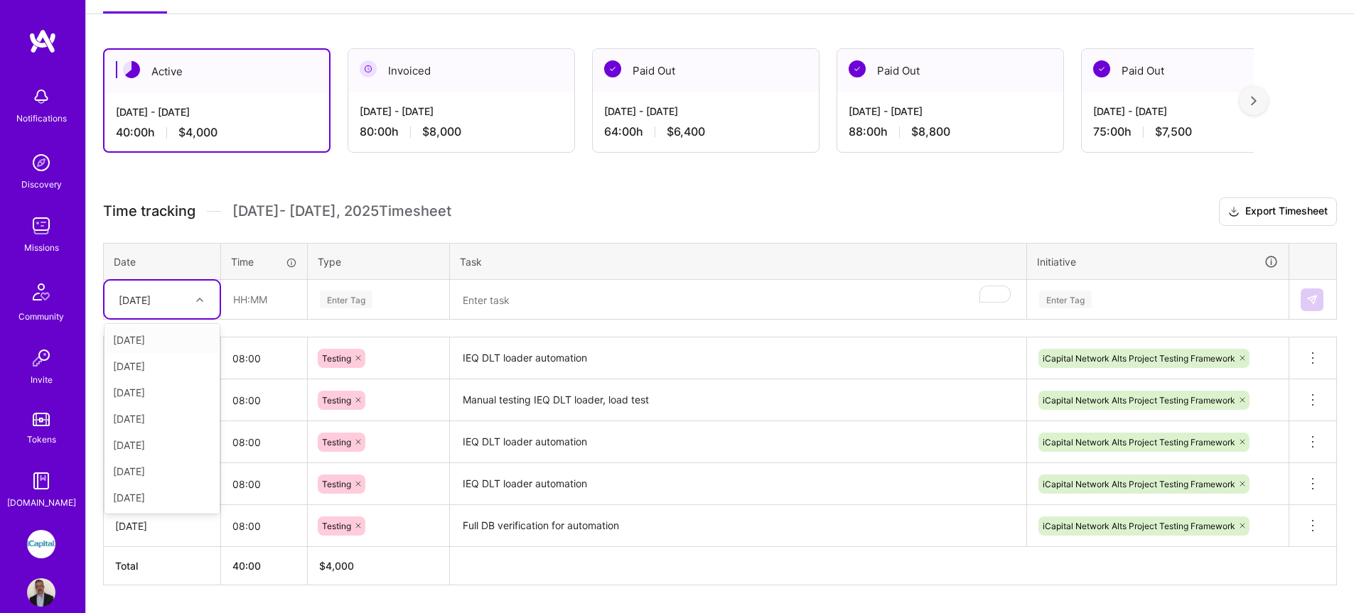
click at [151, 302] on div "[DATE]" at bounding box center [135, 299] width 32 height 15
click at [142, 491] on div "[DATE]" at bounding box center [161, 498] width 115 height 26
click at [253, 311] on input "text" at bounding box center [264, 300] width 85 height 38
type input "08:00"
click at [347, 297] on div "Enter Tag" at bounding box center [346, 300] width 53 height 22
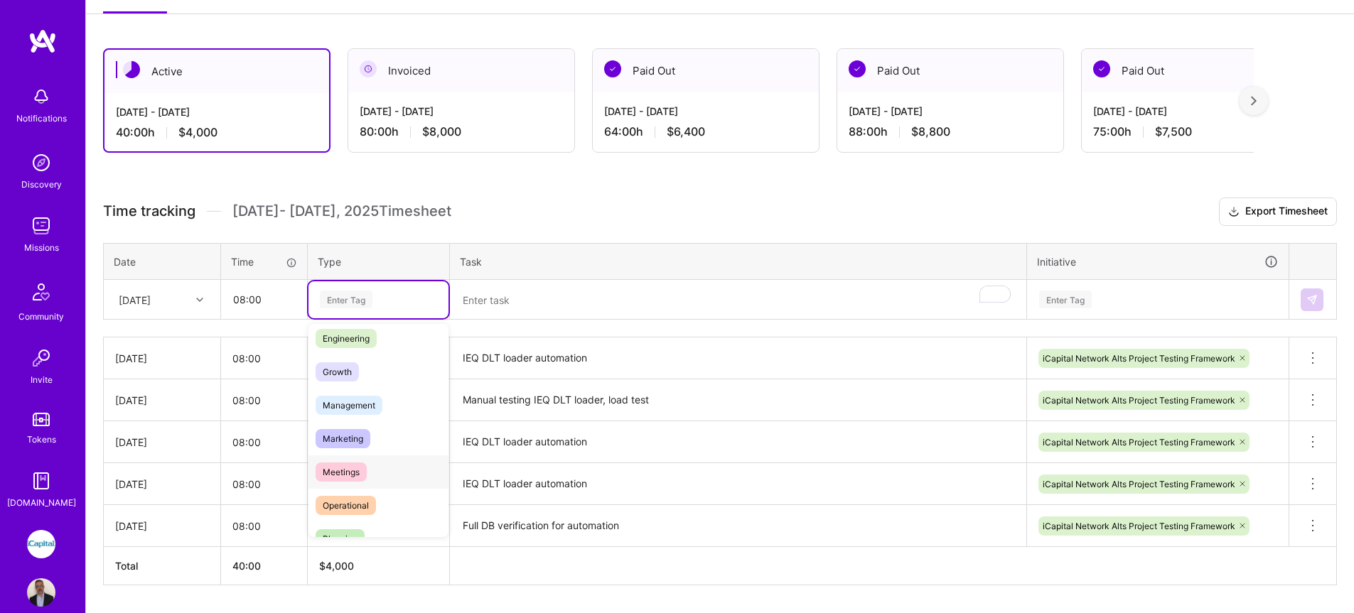
scroll to position [331, 0]
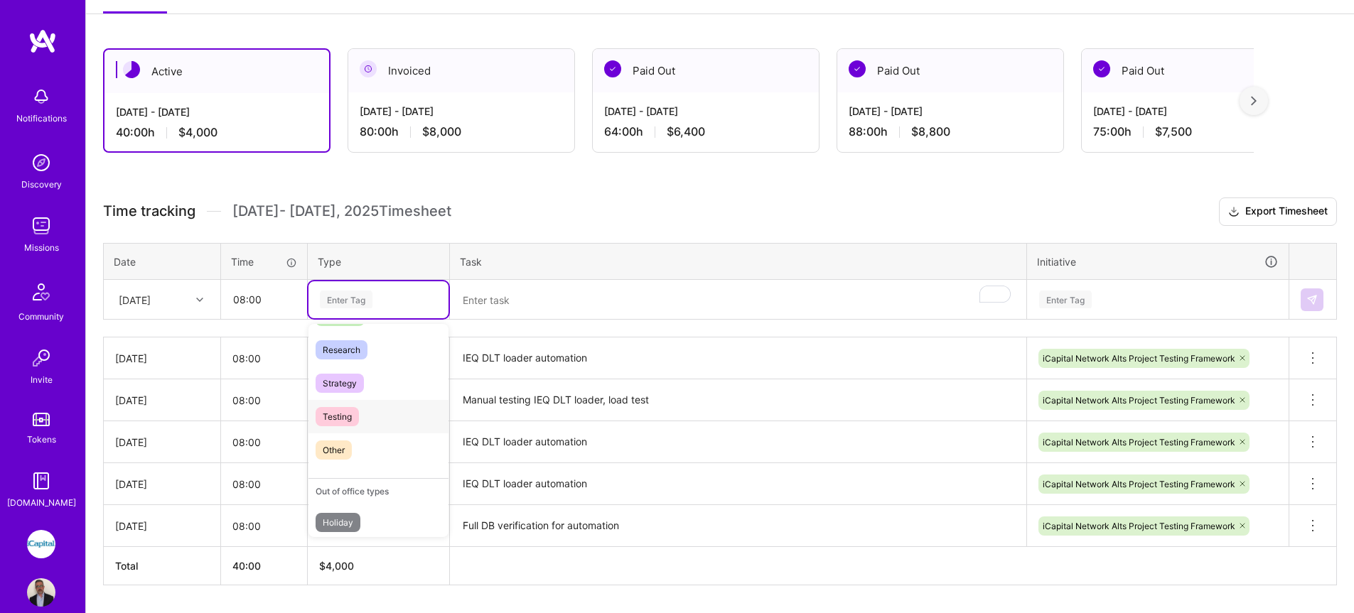
click at [353, 417] on span "Testing" at bounding box center [337, 416] width 43 height 19
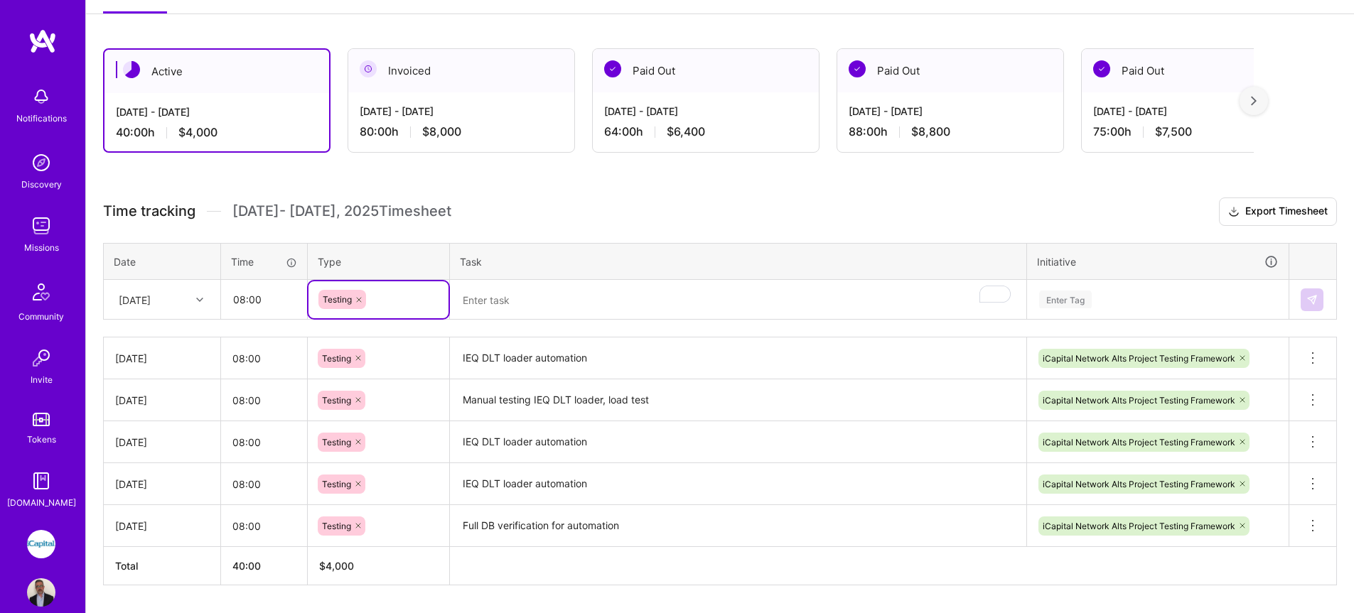
click at [498, 306] on textarea "To enrich screen reader interactions, please activate Accessibility in Grammarl…" at bounding box center [738, 301] width 574 height 38
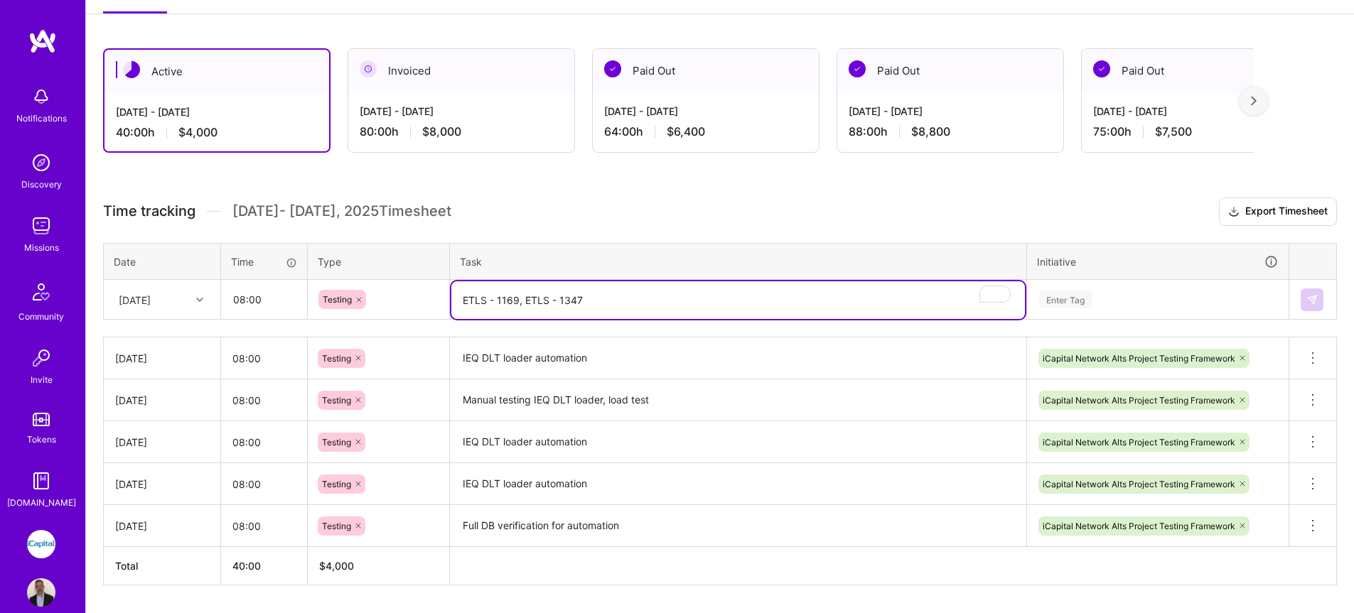
type textarea "ETLS - 1169, ETLS - 1347"
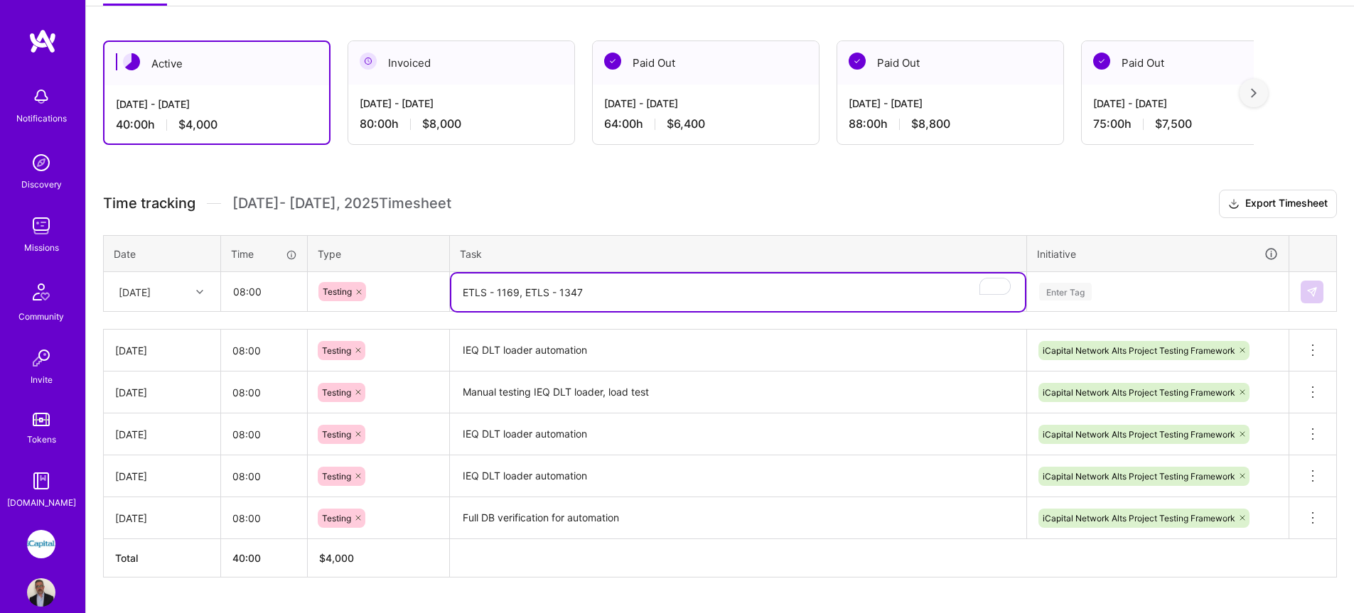
click at [1087, 288] on div "Enter Tag" at bounding box center [1158, 292] width 260 height 37
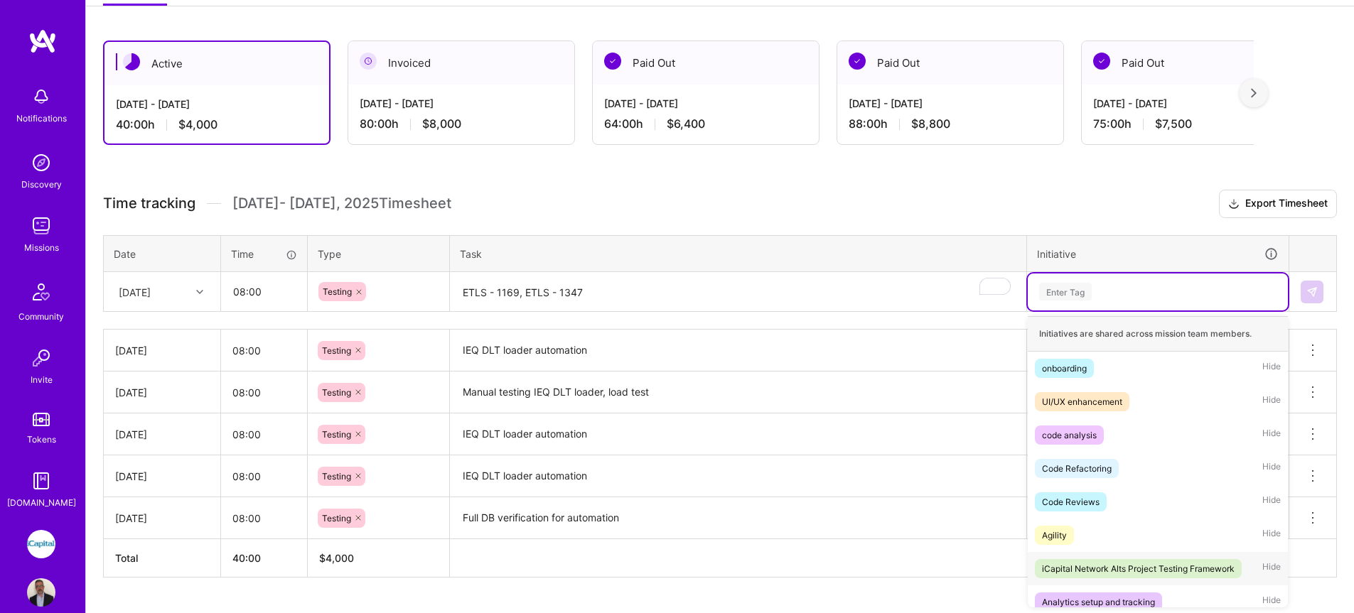
click at [1169, 571] on div "iCapital Network Alts Project Testing Framework" at bounding box center [1138, 569] width 193 height 15
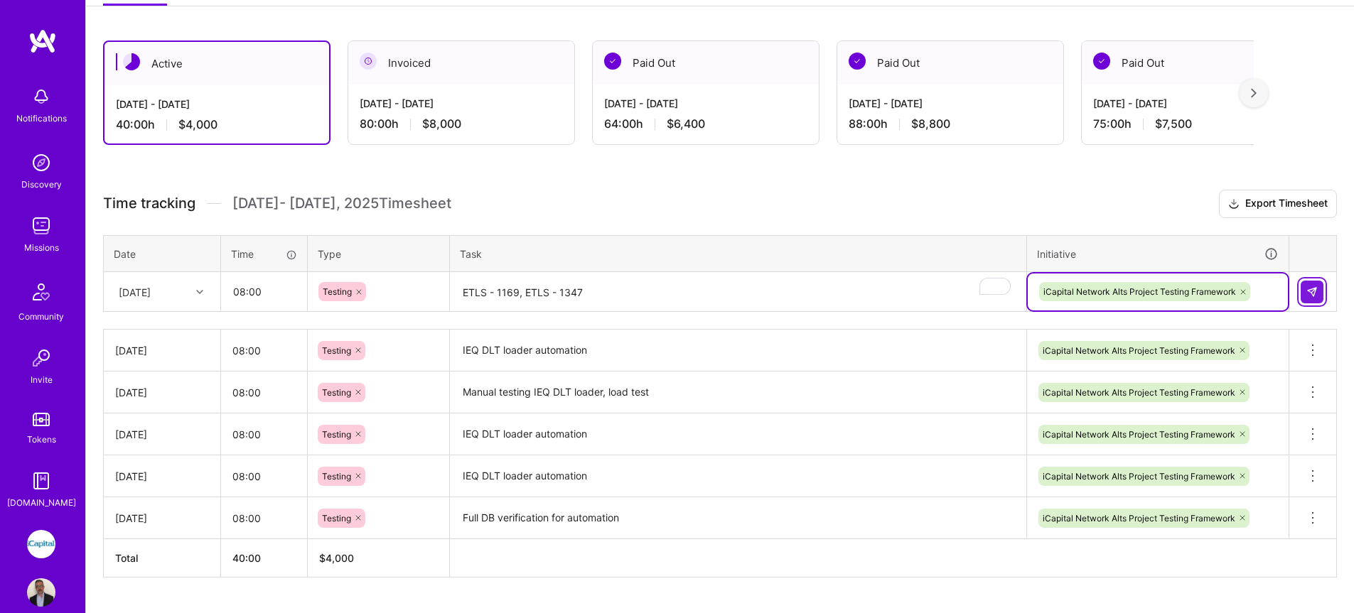
click at [1319, 293] on button at bounding box center [1312, 292] width 23 height 23
